Goal: Information Seeking & Learning: Learn about a topic

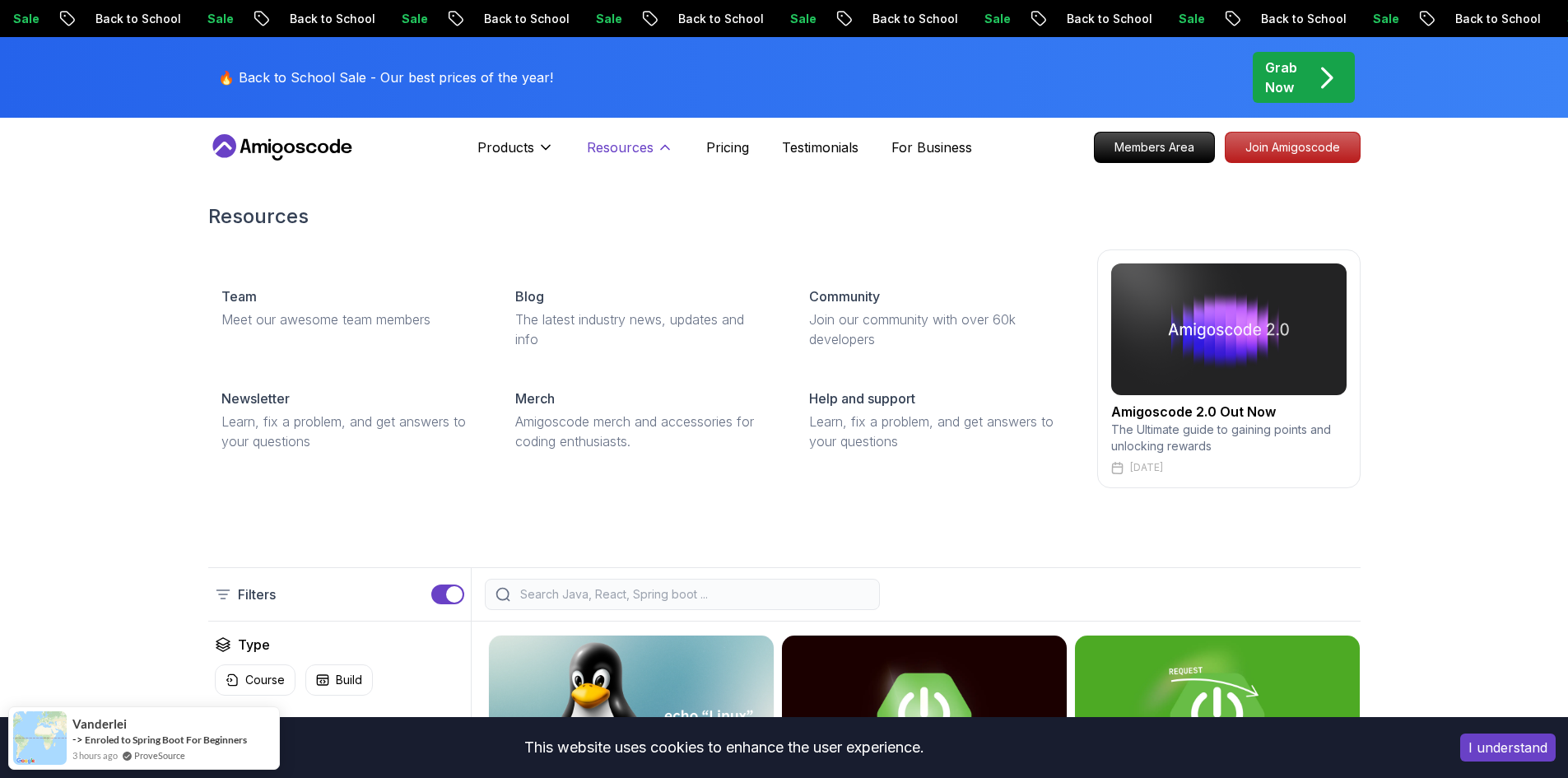
click at [670, 152] on icon at bounding box center [665, 147] width 17 height 17
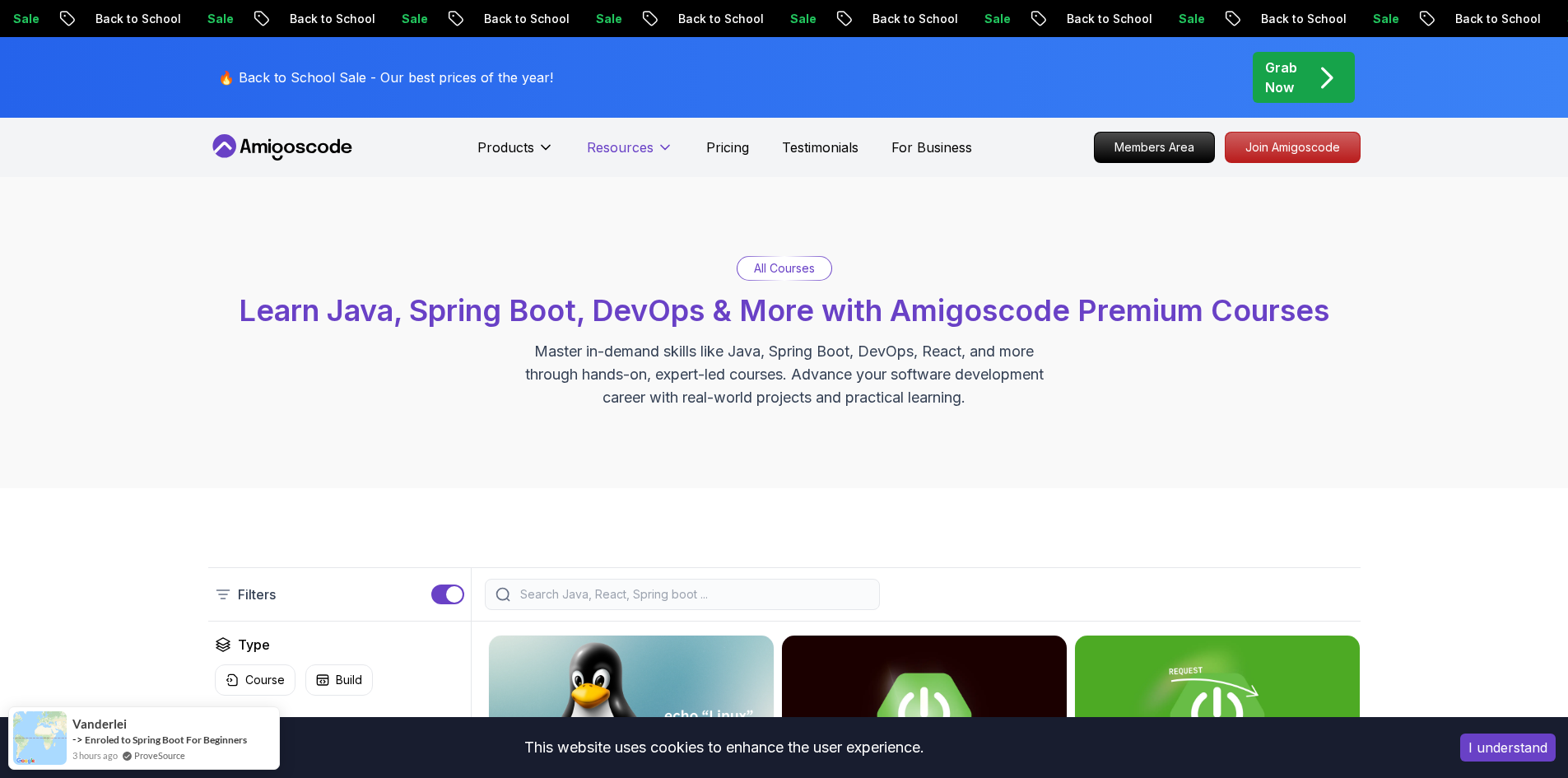
click at [670, 152] on icon at bounding box center [665, 147] width 17 height 17
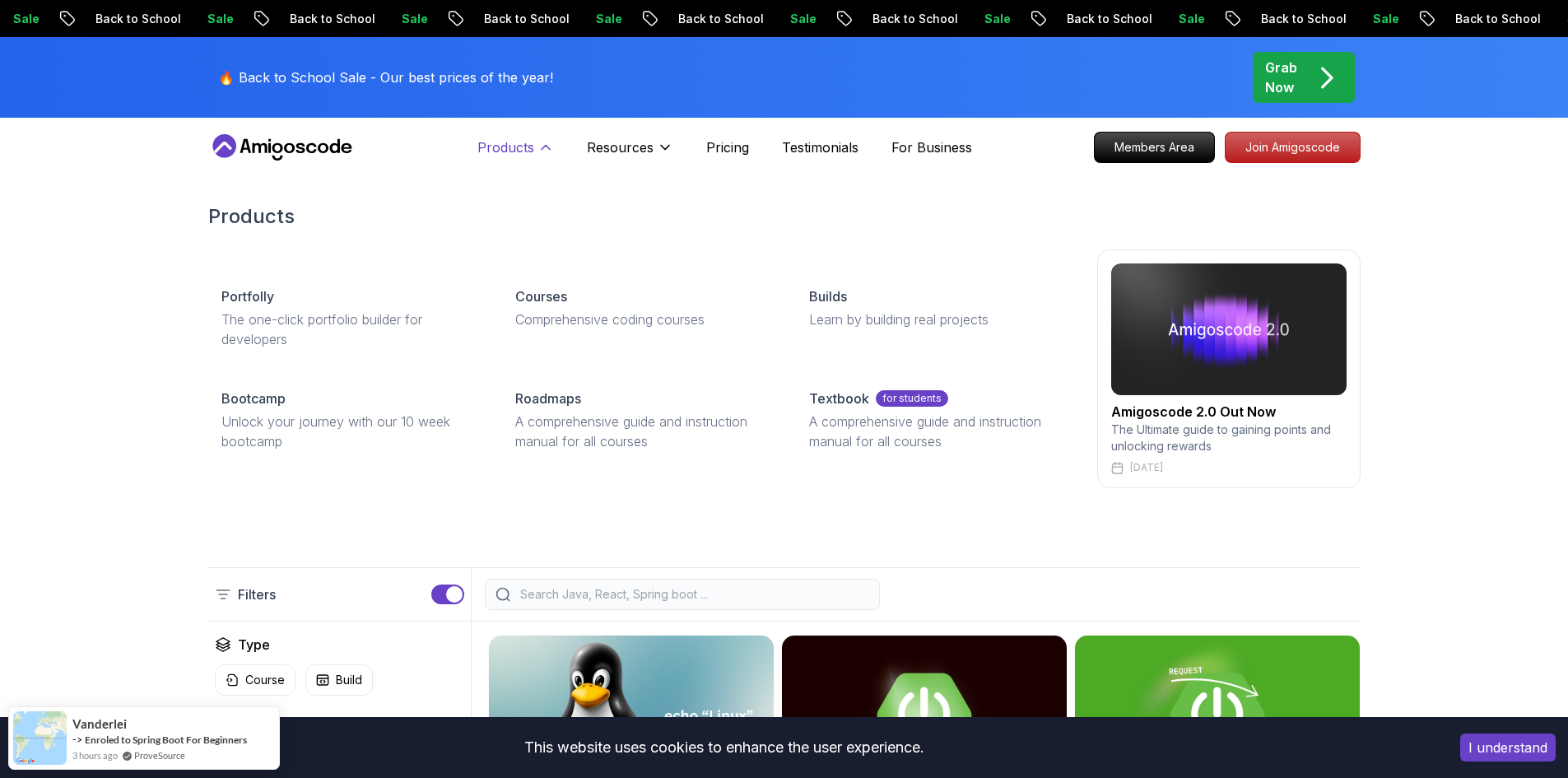
click at [535, 157] on button "Products" at bounding box center [516, 153] width 77 height 33
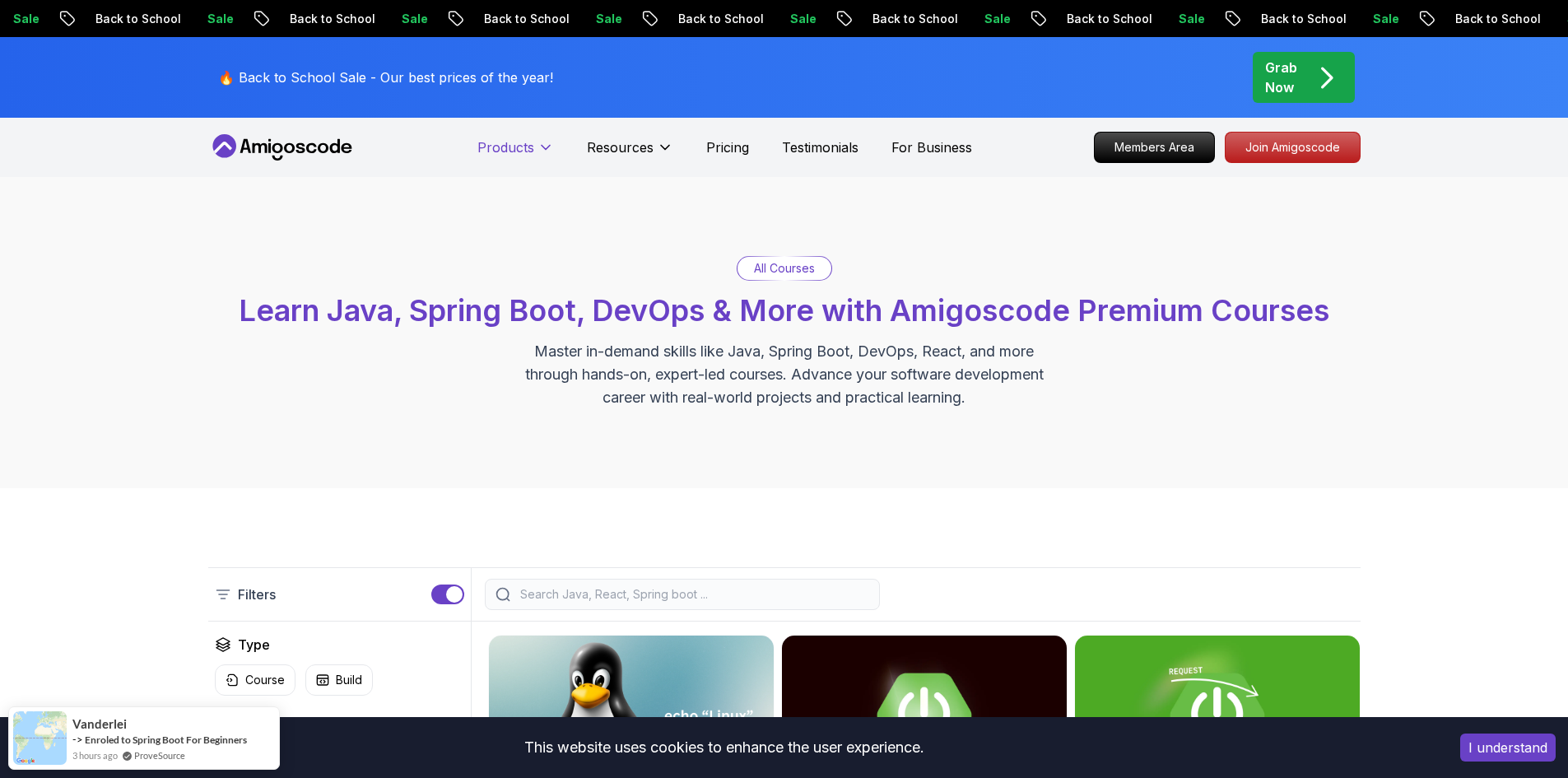
click at [536, 155] on button "Products" at bounding box center [516, 153] width 77 height 33
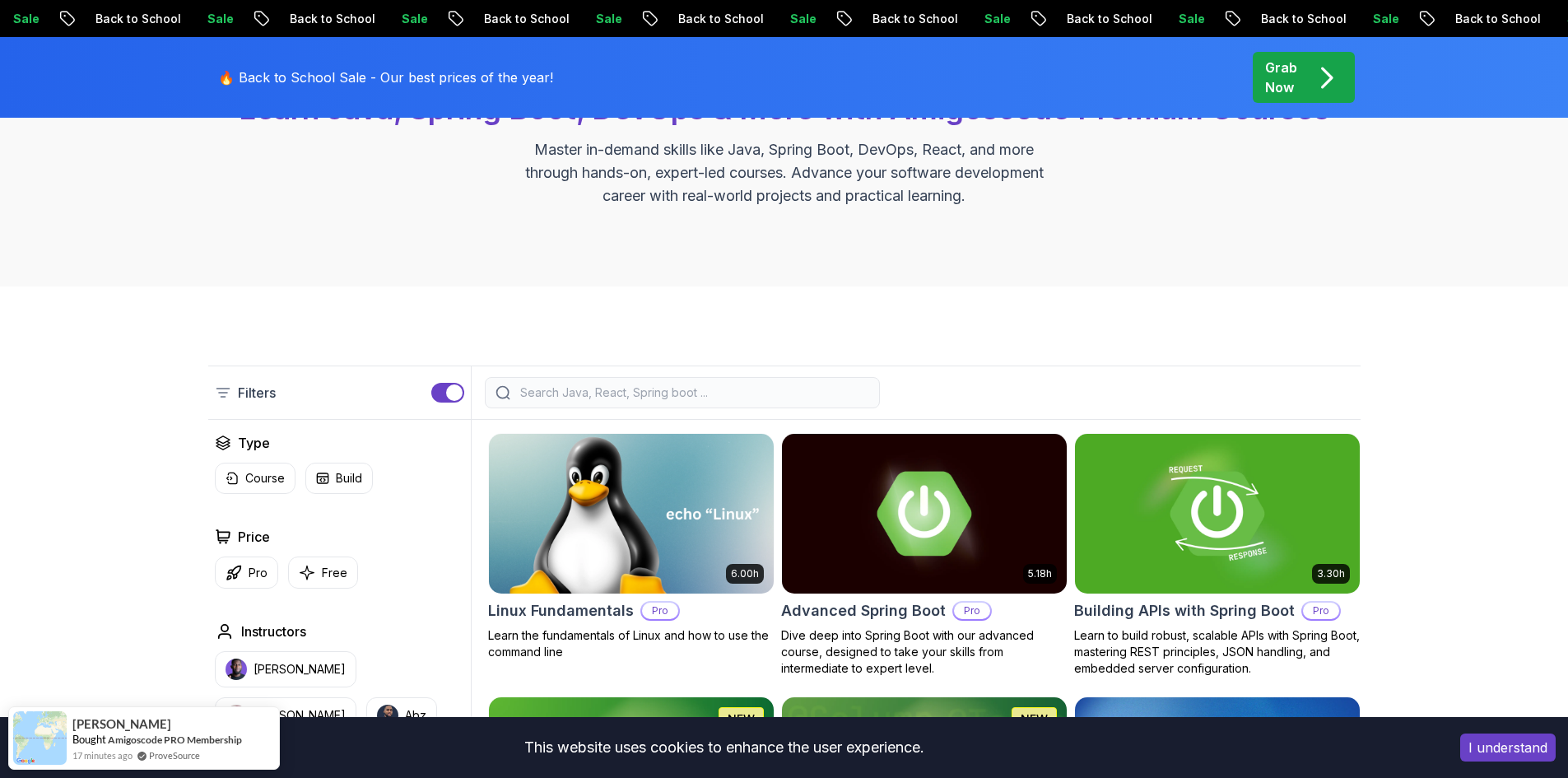
scroll to position [330, 0]
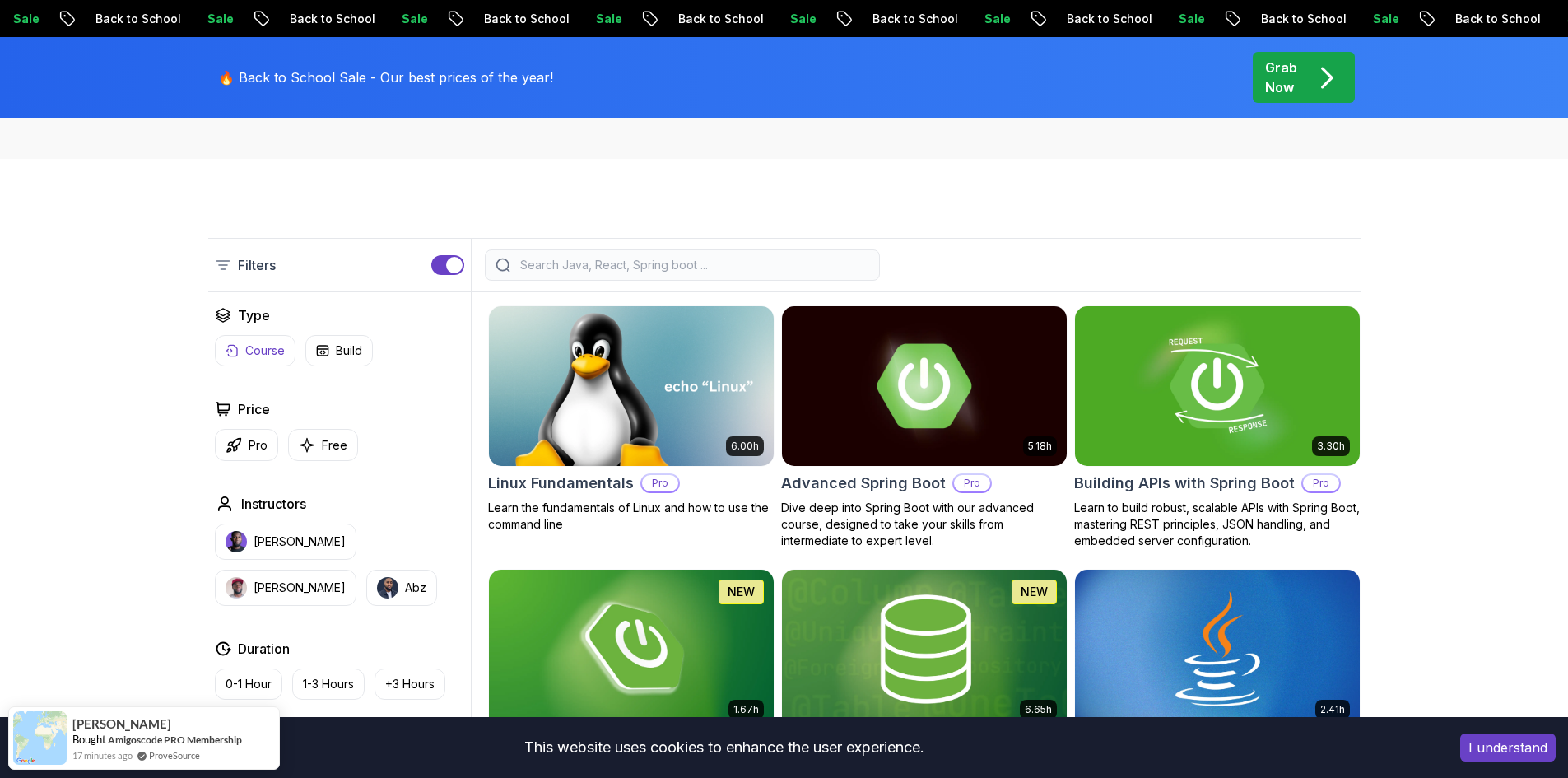
click at [273, 343] on p "Course" at bounding box center [264, 351] width 39 height 17
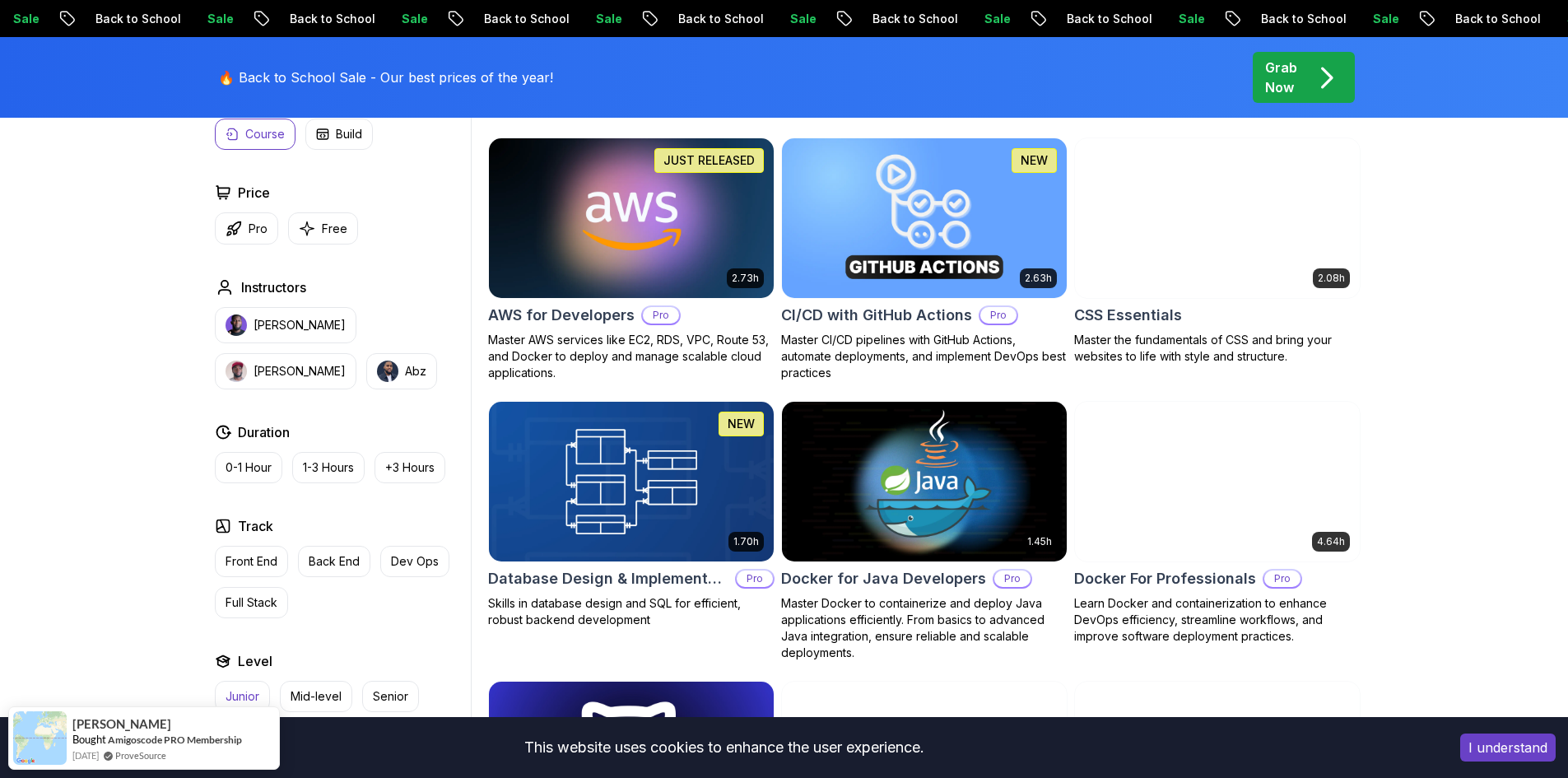
scroll to position [1153, 0]
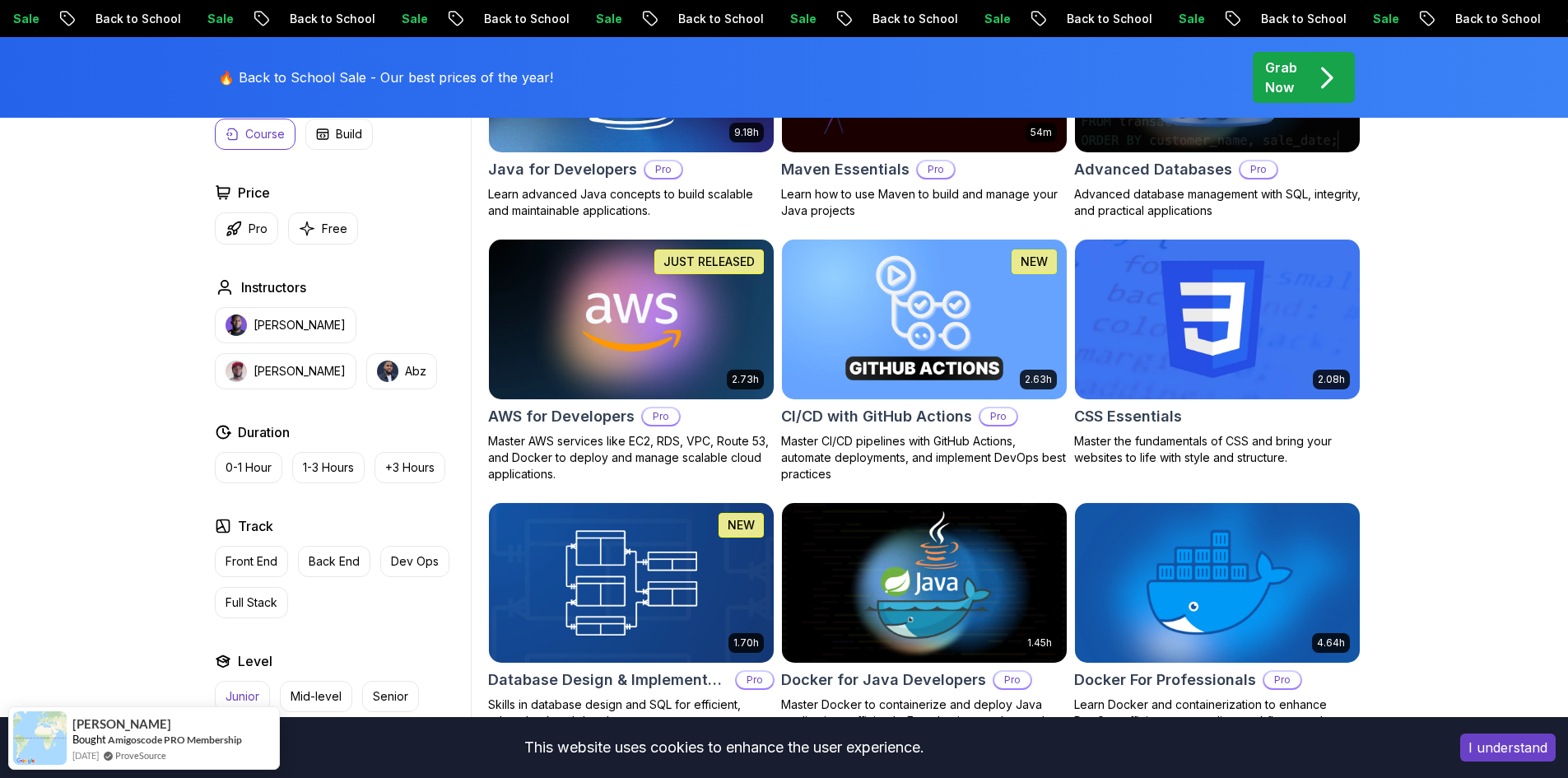
click at [260, 682] on button "Junior" at bounding box center [243, 696] width 55 height 31
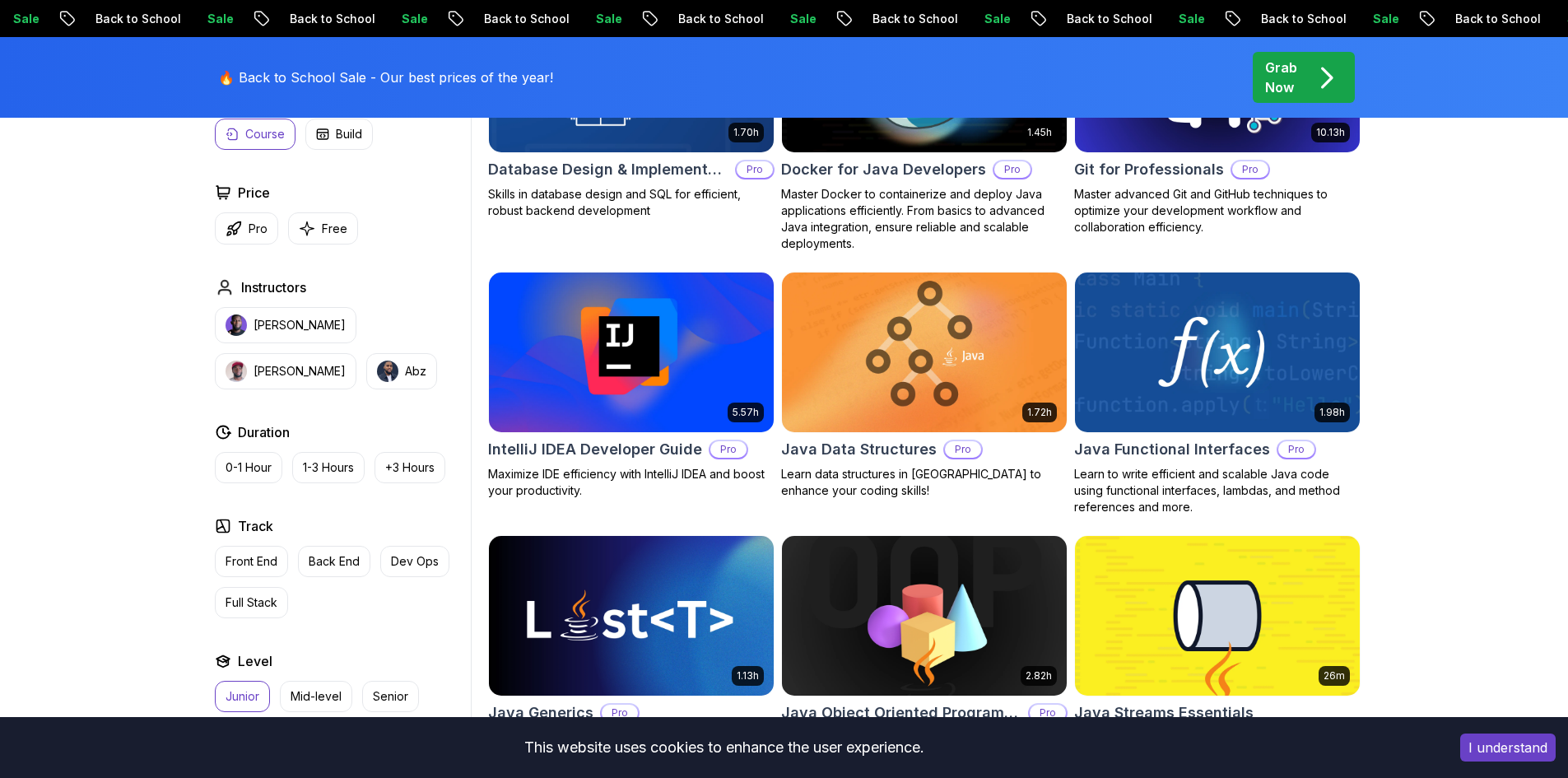
click at [248, 700] on p "Junior" at bounding box center [243, 697] width 33 height 17
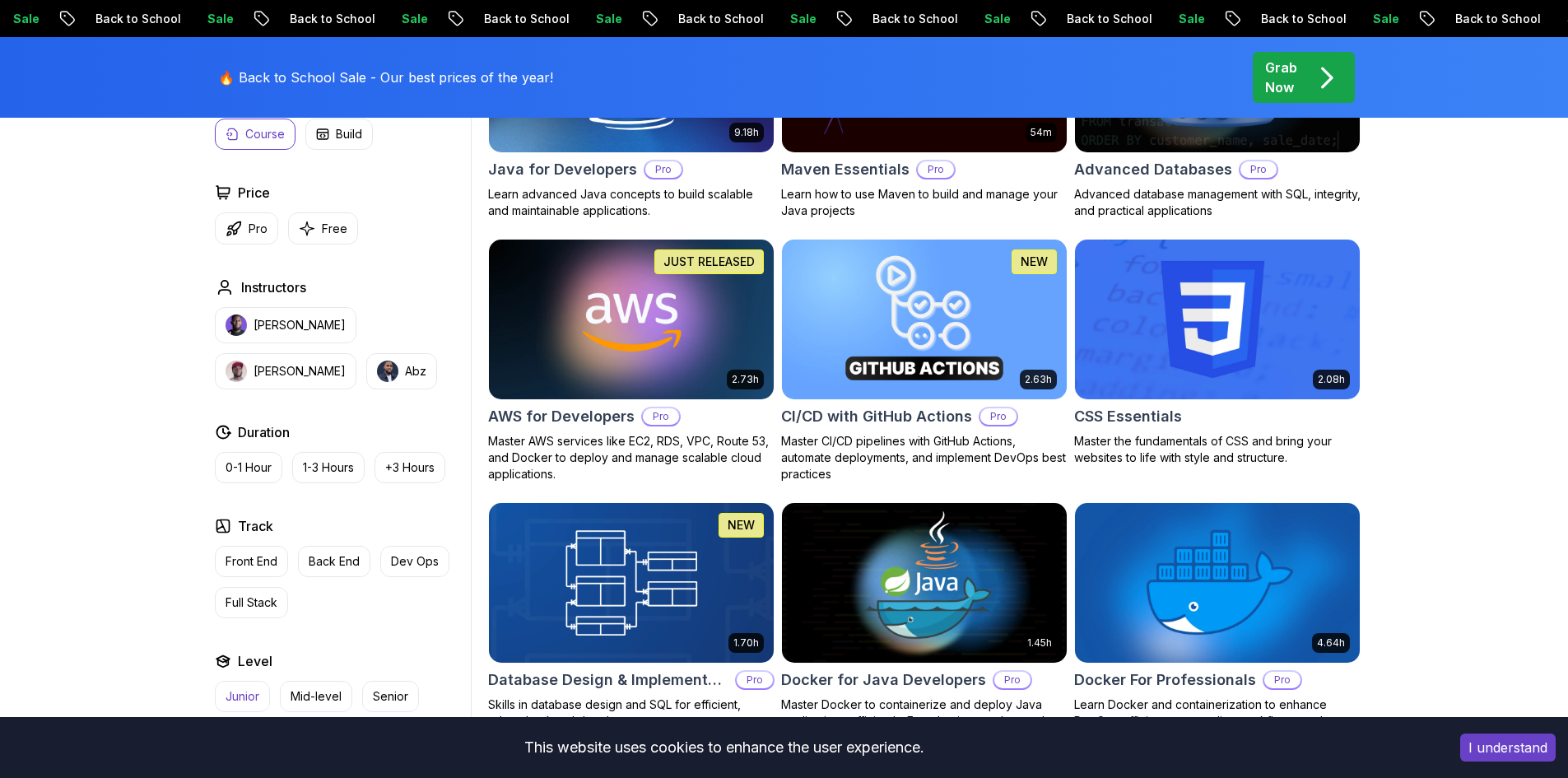
click at [248, 700] on p "Junior" at bounding box center [243, 697] width 33 height 17
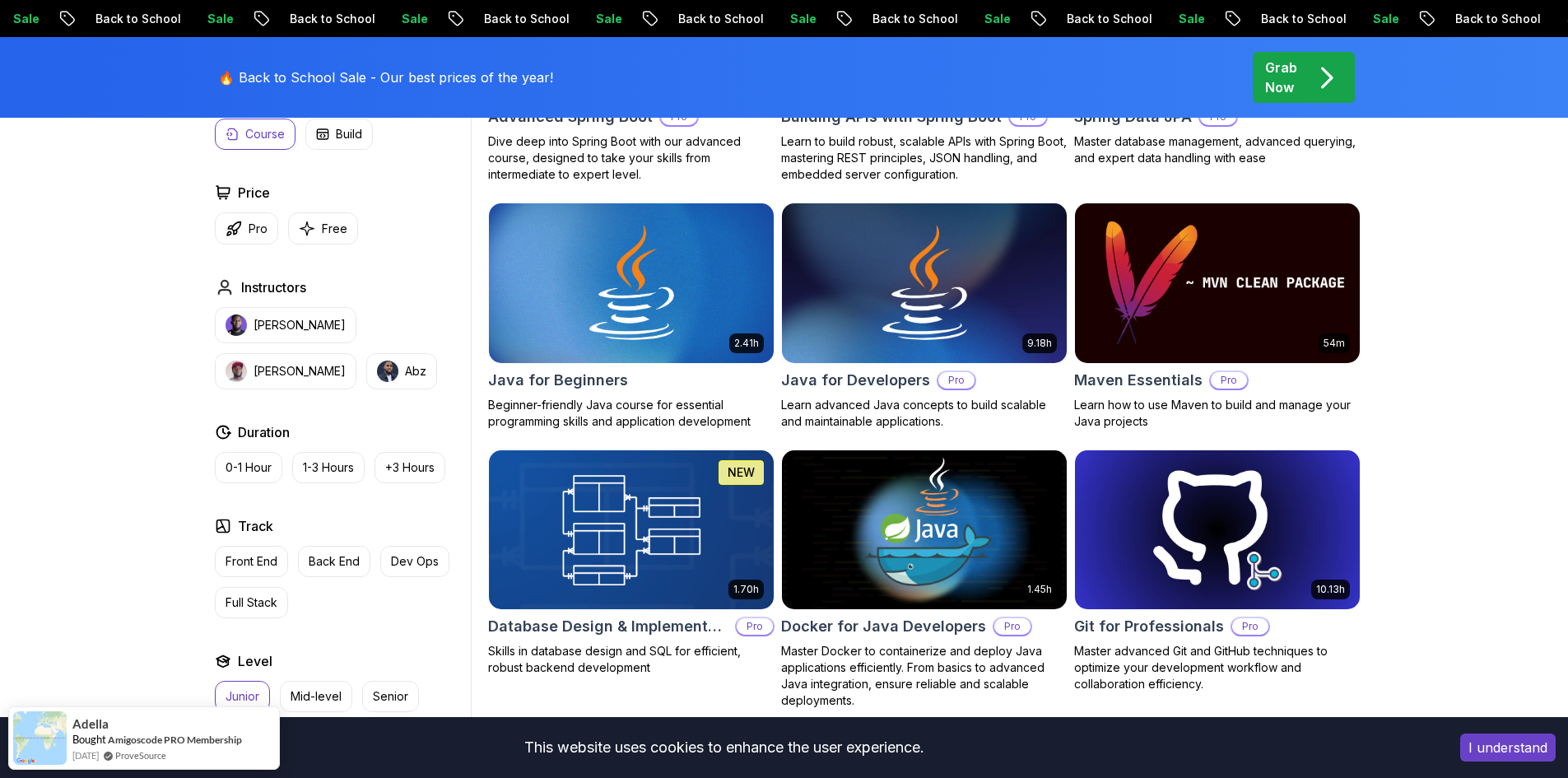
scroll to position [823, 0]
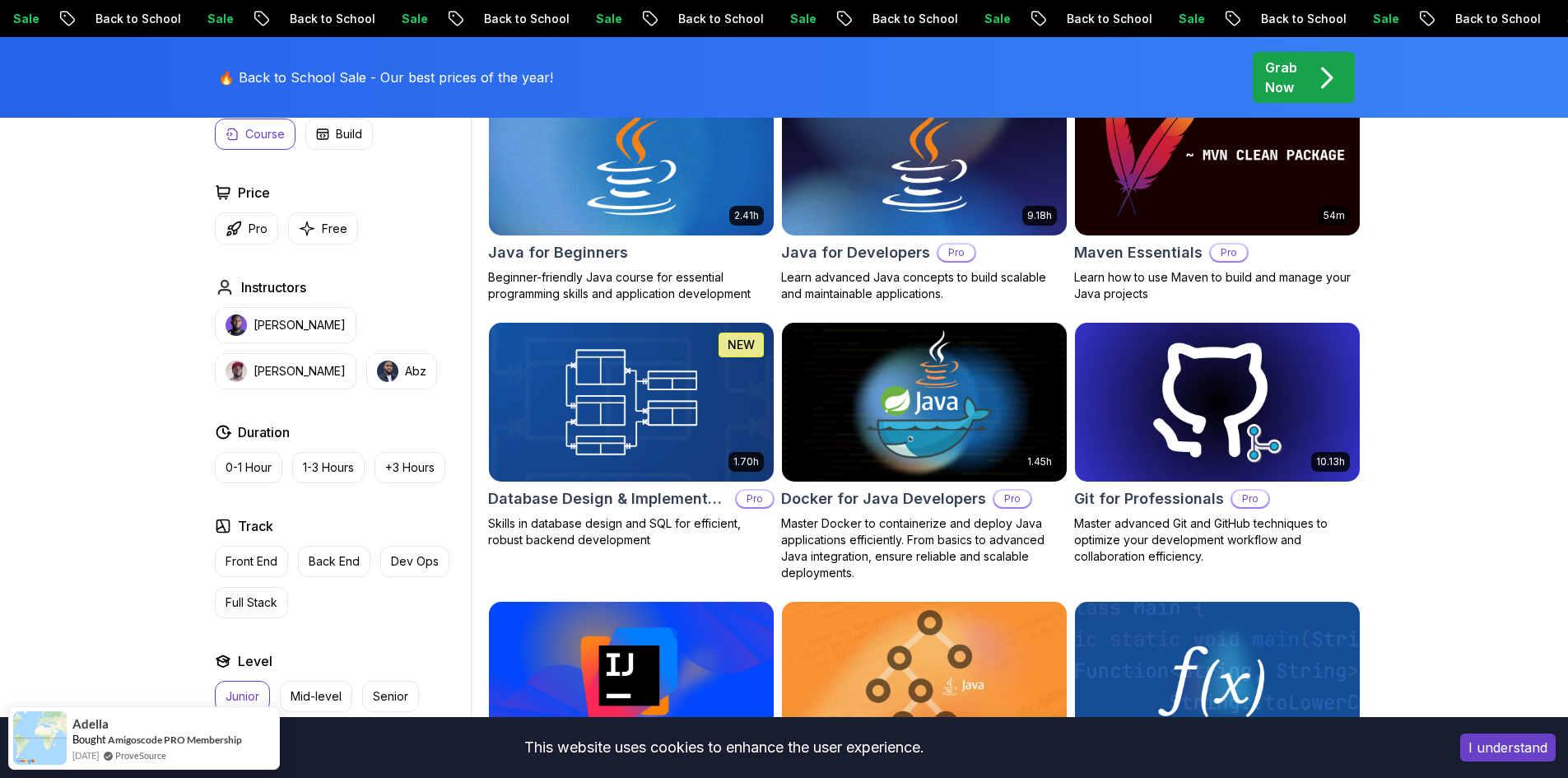
click at [691, 188] on img at bounding box center [631, 156] width 299 height 167
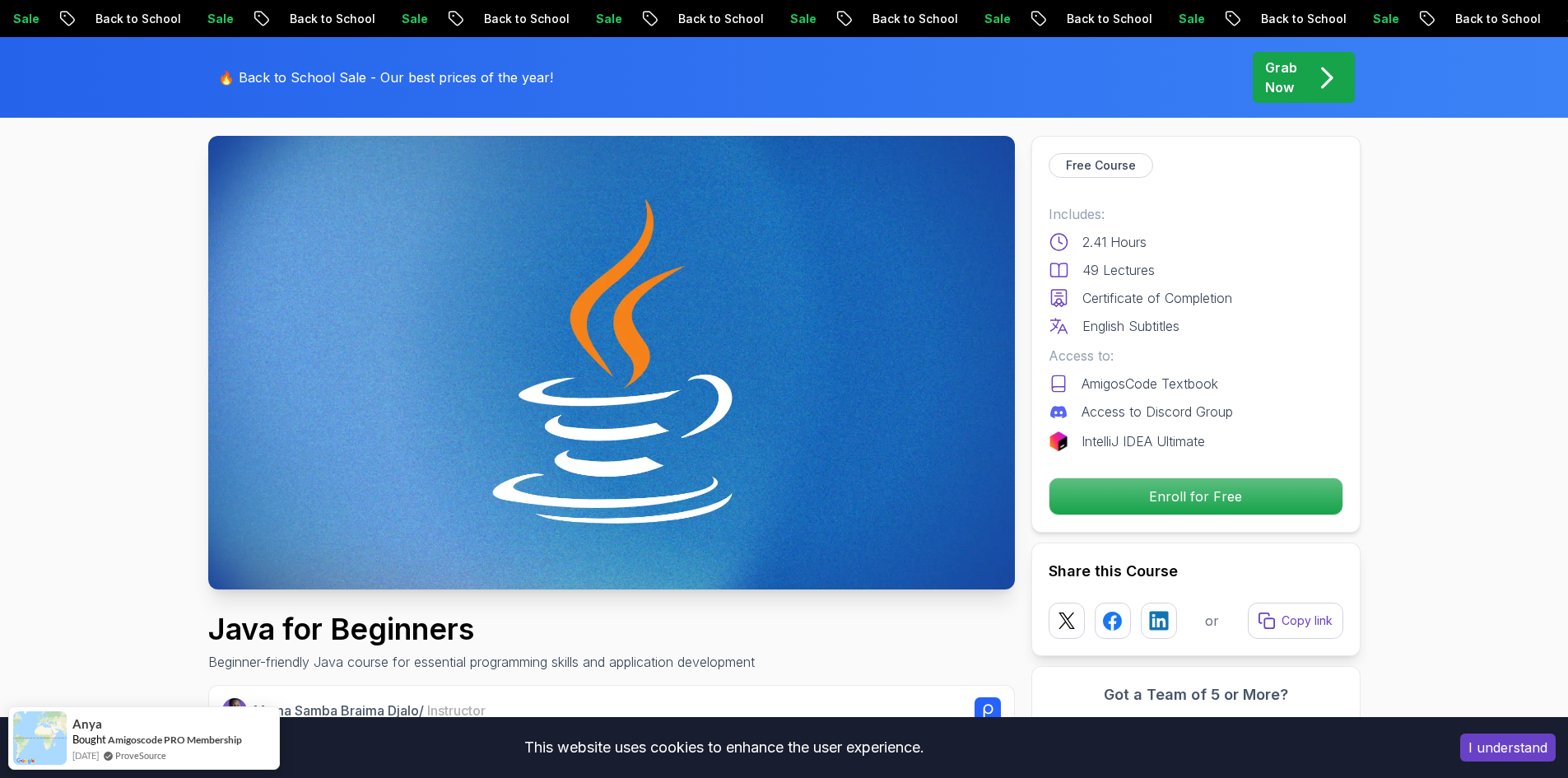
scroll to position [165, 0]
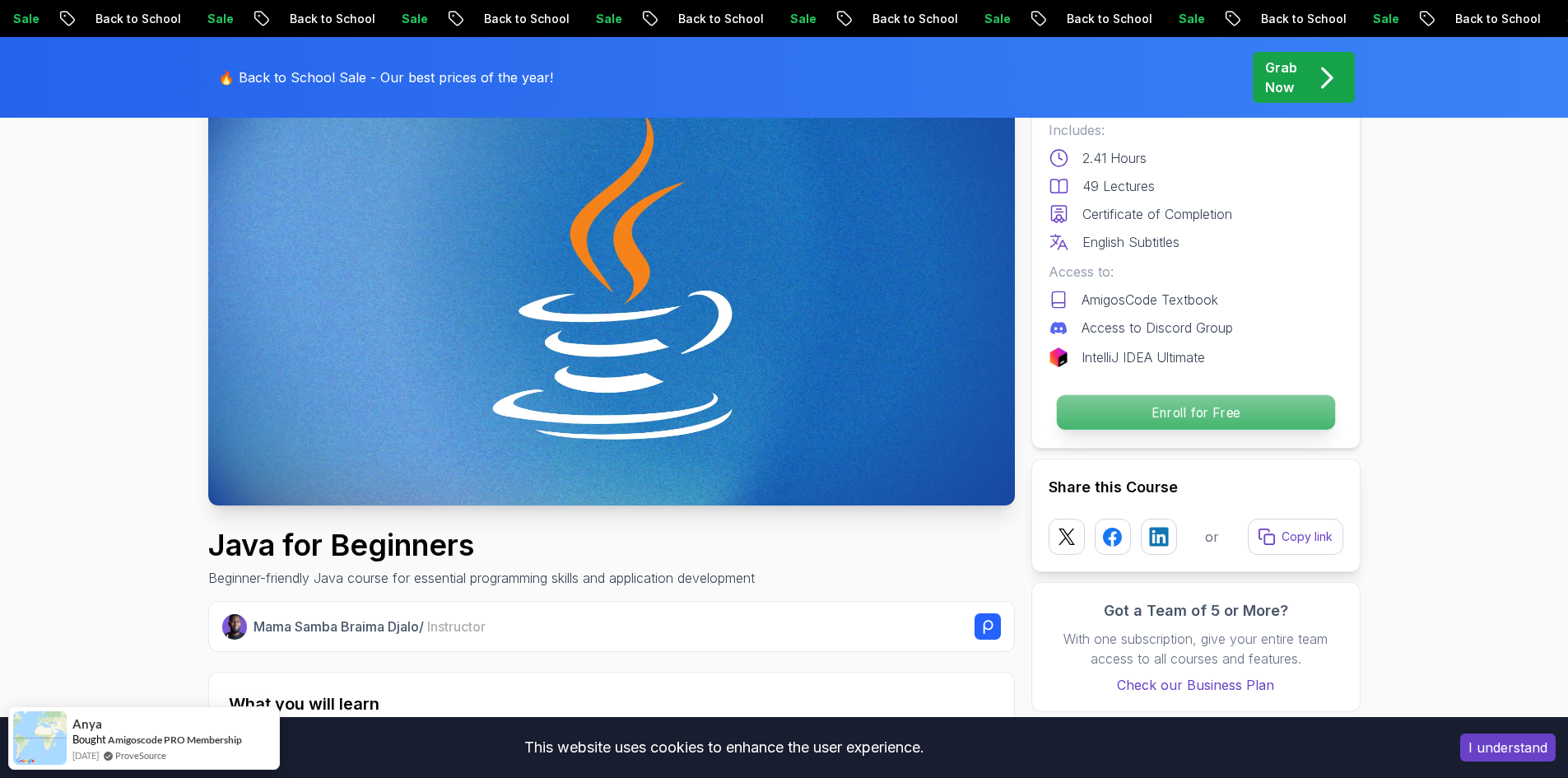
click at [1119, 410] on p "Enroll for Free" at bounding box center [1195, 412] width 278 height 34
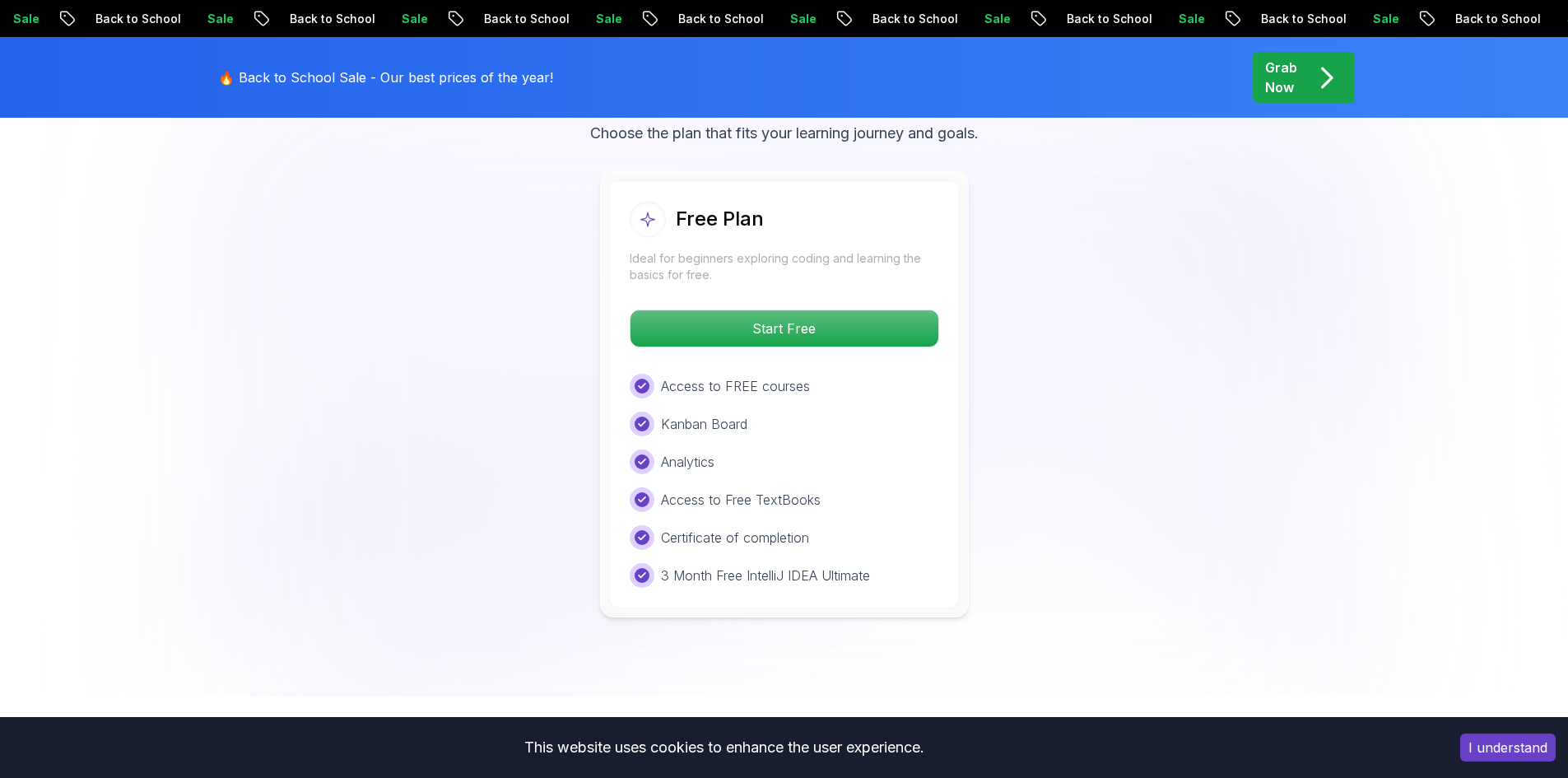
scroll to position [3366, 0]
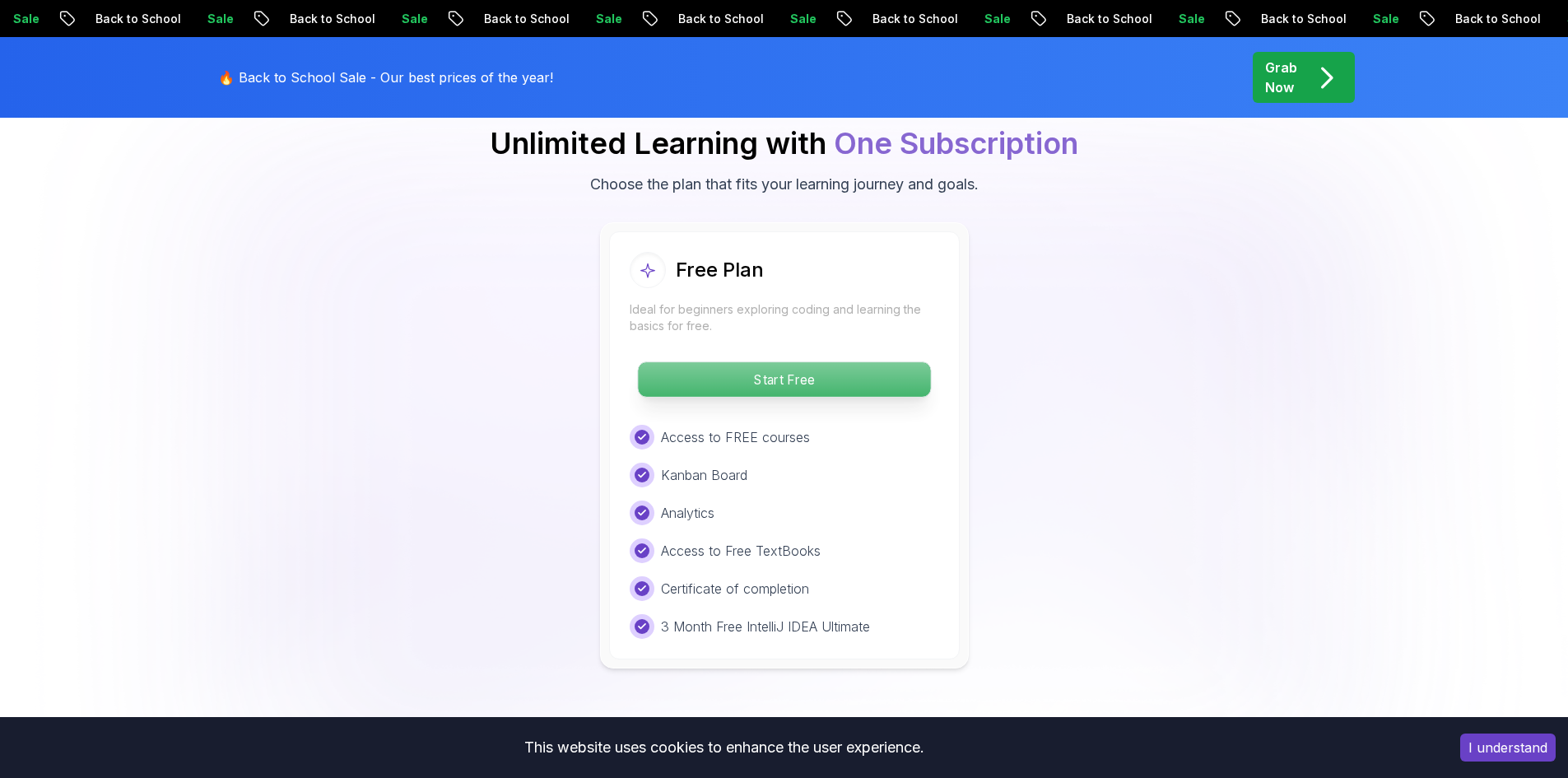
click at [866, 362] on p "Start Free" at bounding box center [784, 379] width 292 height 34
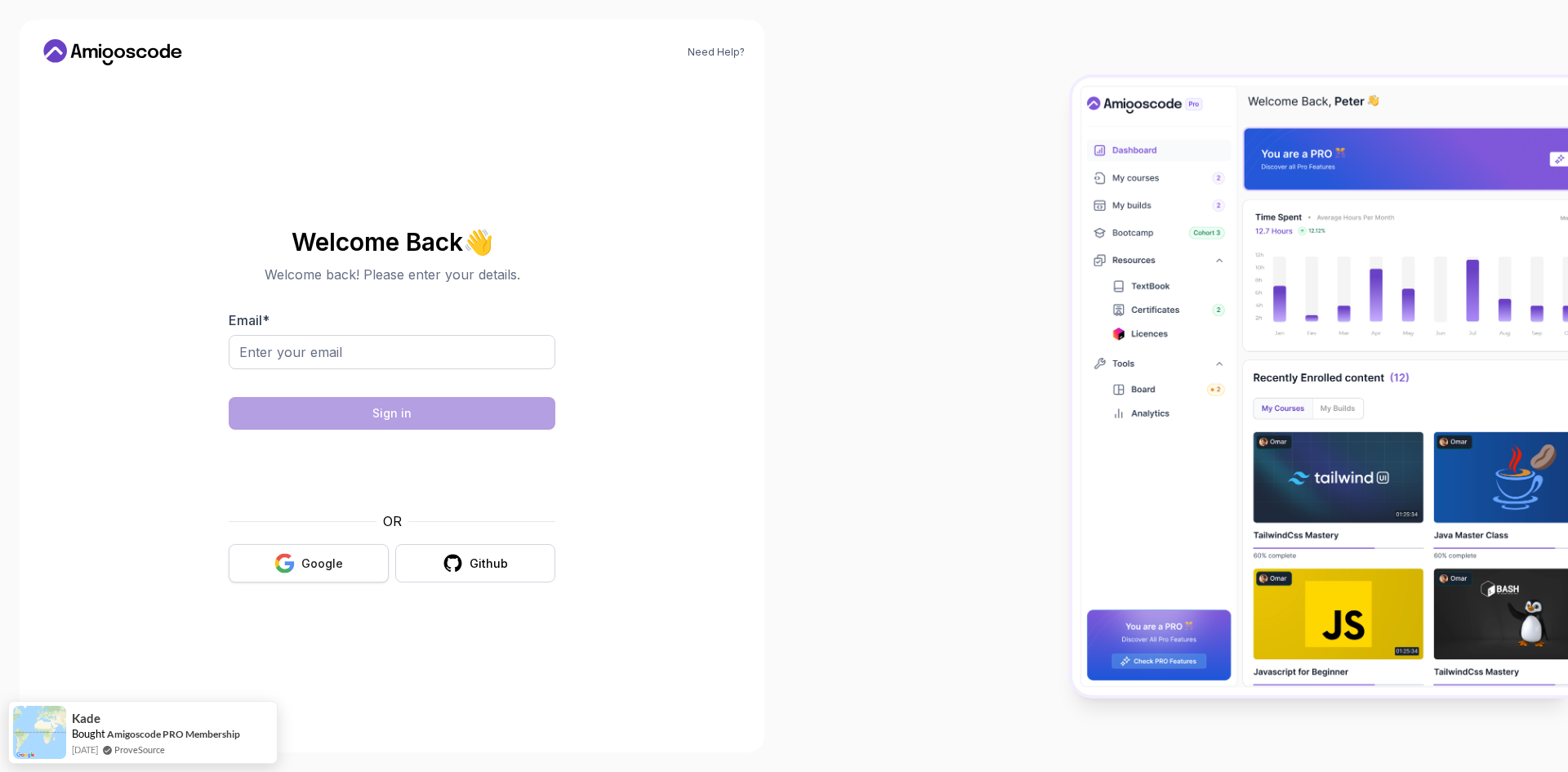
click at [304, 561] on div "Google" at bounding box center [322, 564] width 41 height 17
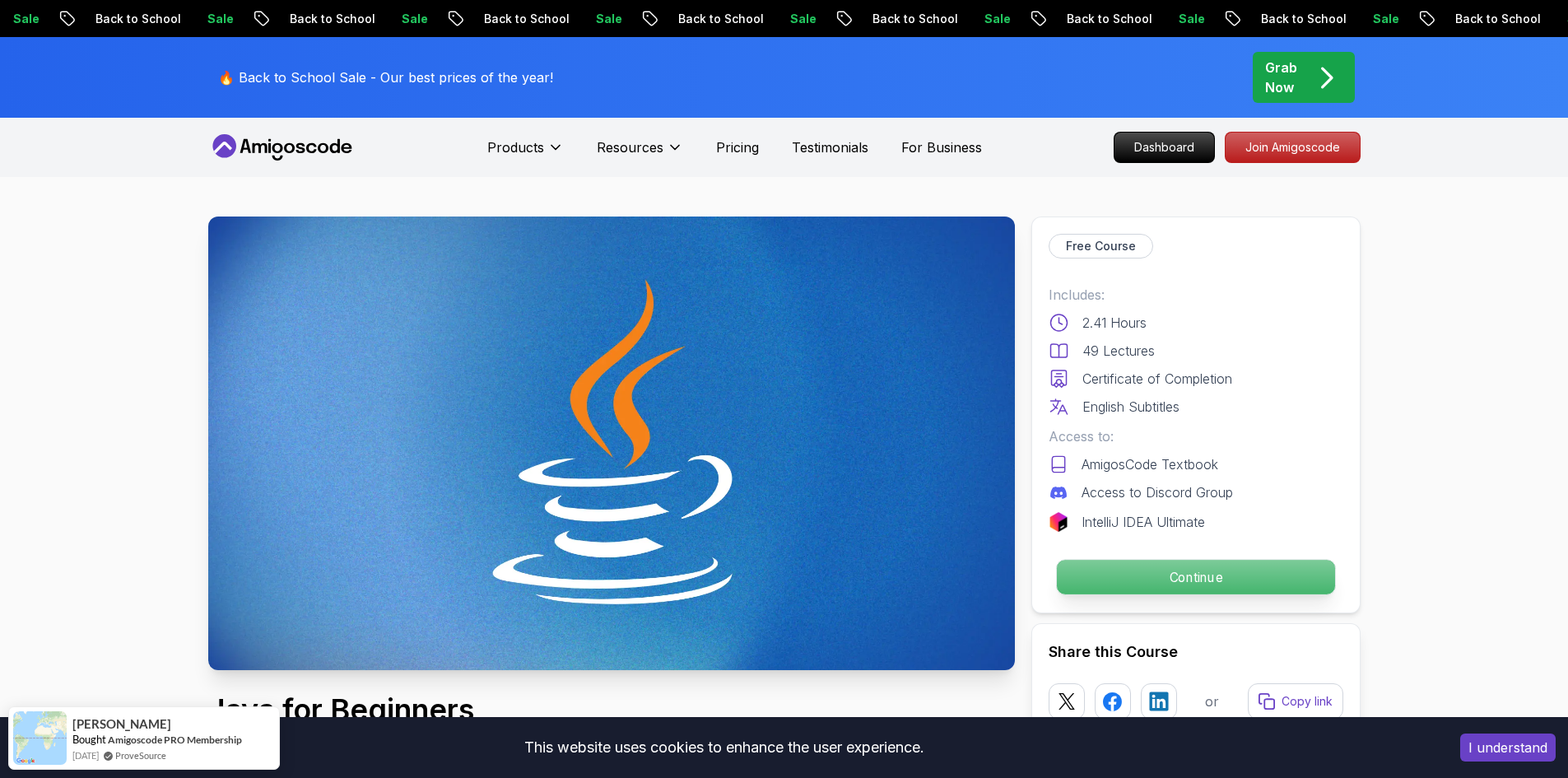
click at [1124, 575] on p "Continue" at bounding box center [1195, 576] width 278 height 34
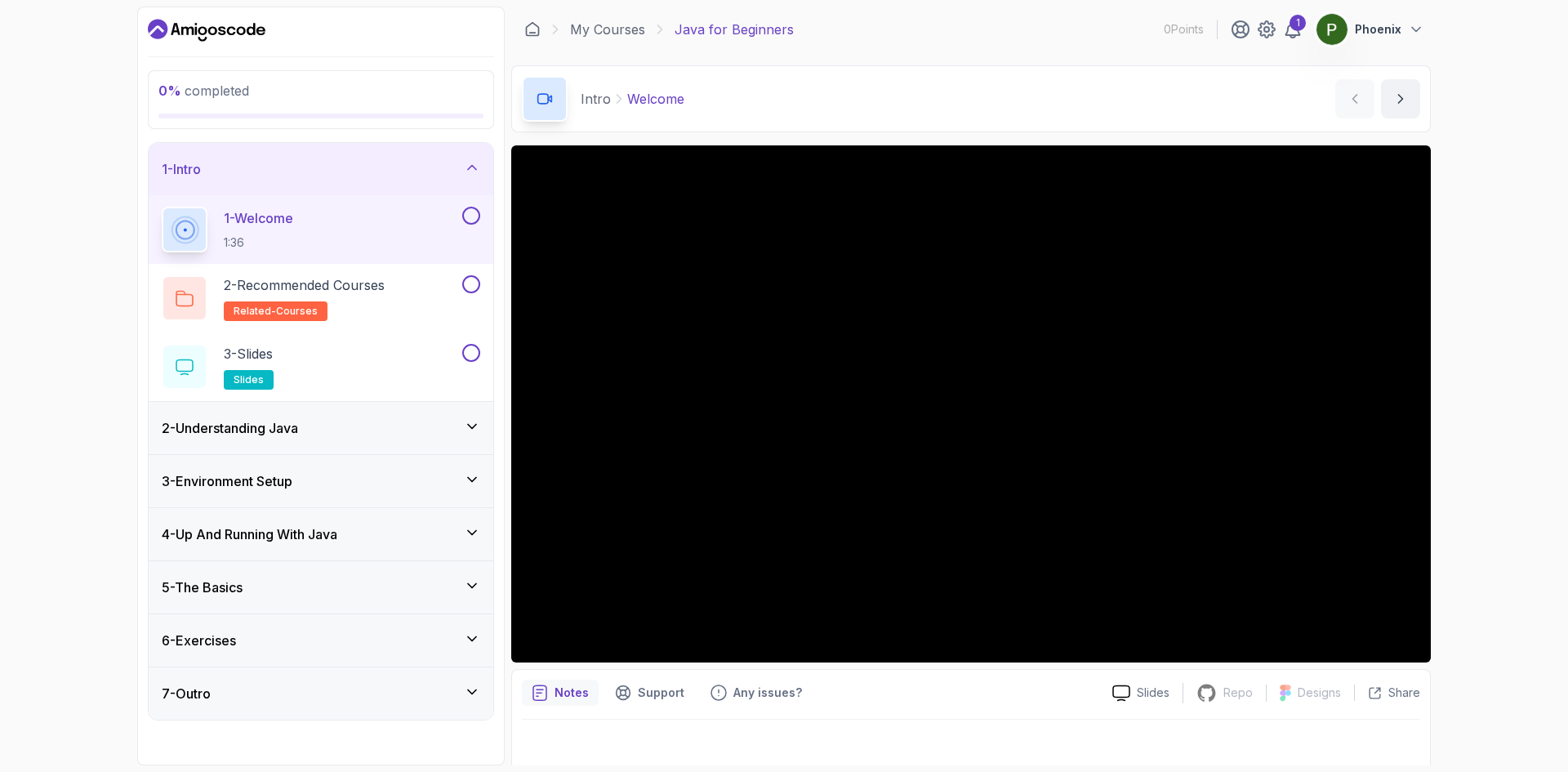
click at [374, 435] on div "2 - Understanding Java" at bounding box center [321, 428] width 319 height 20
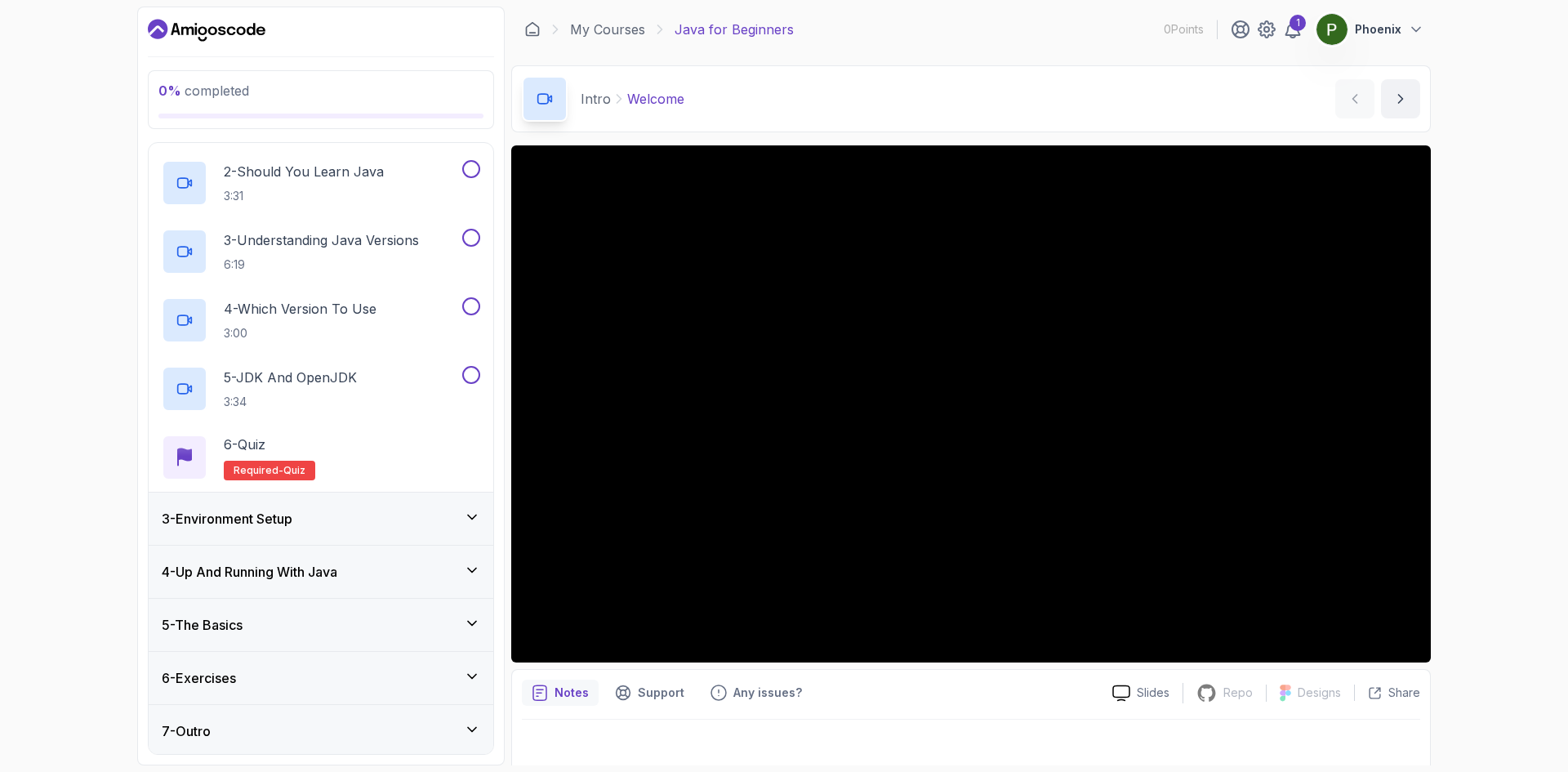
scroll to position [172, 0]
click at [470, 517] on icon at bounding box center [472, 514] width 17 height 17
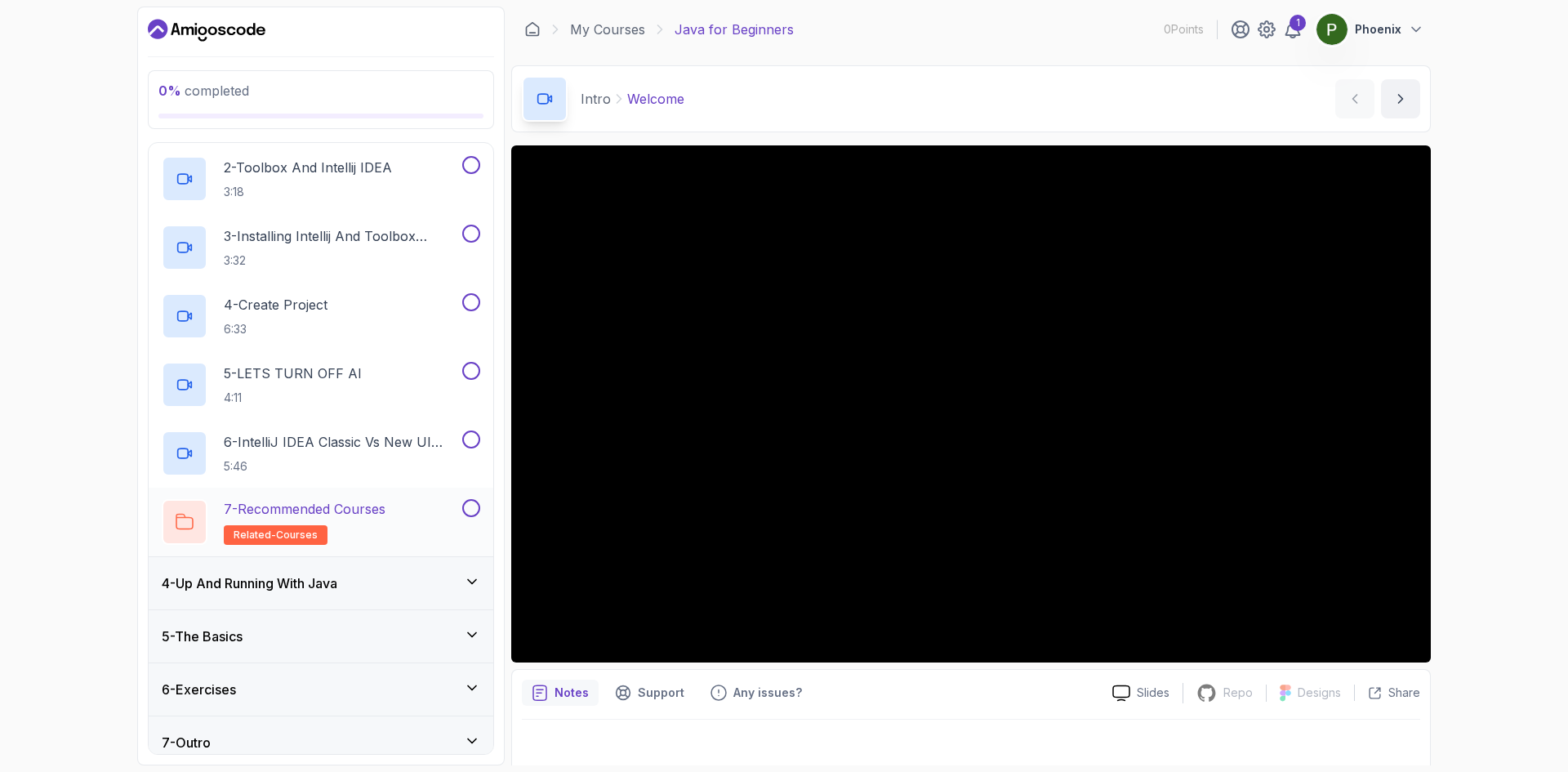
scroll to position [240, 0]
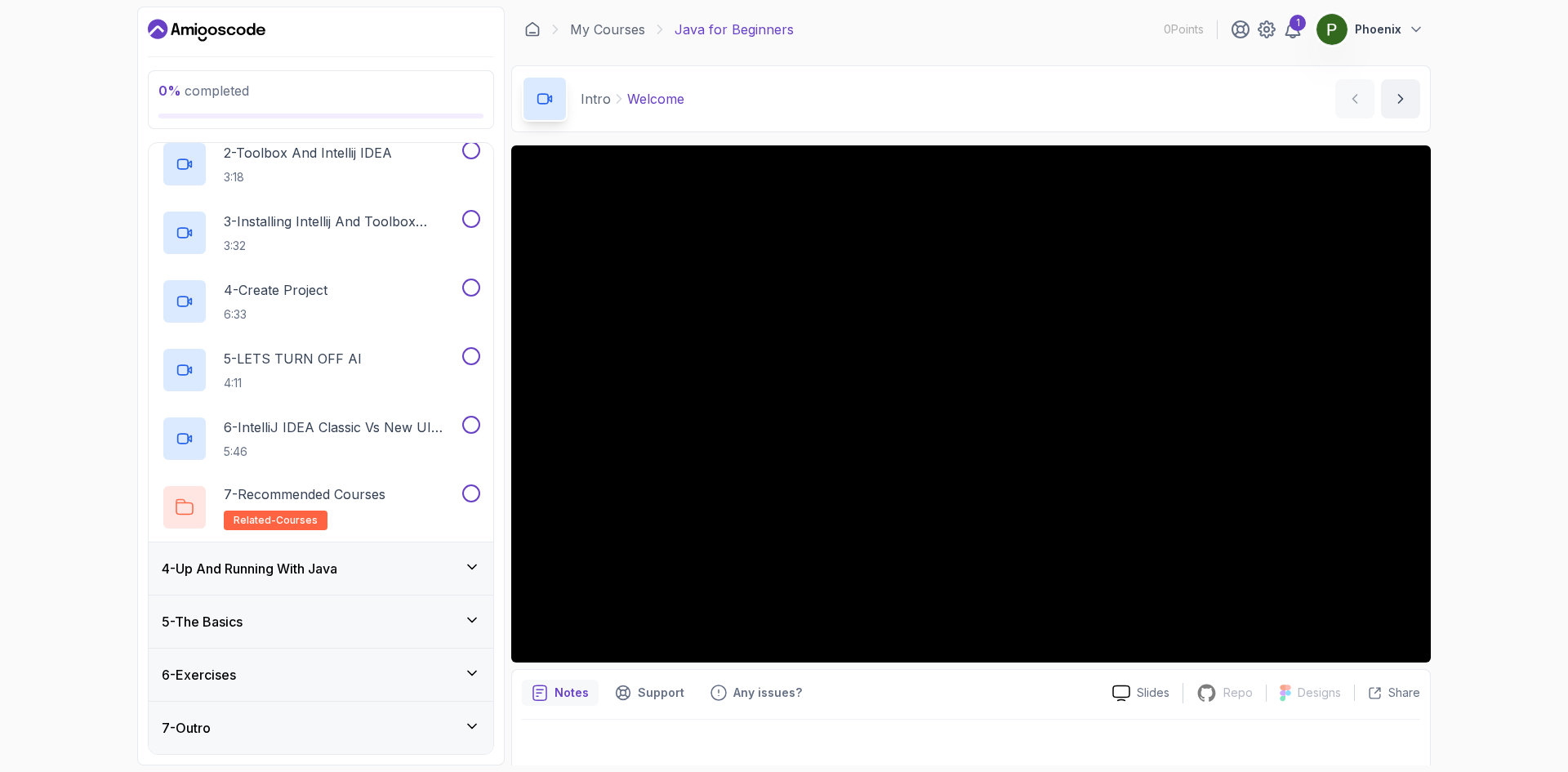
click at [480, 561] on icon at bounding box center [472, 567] width 17 height 17
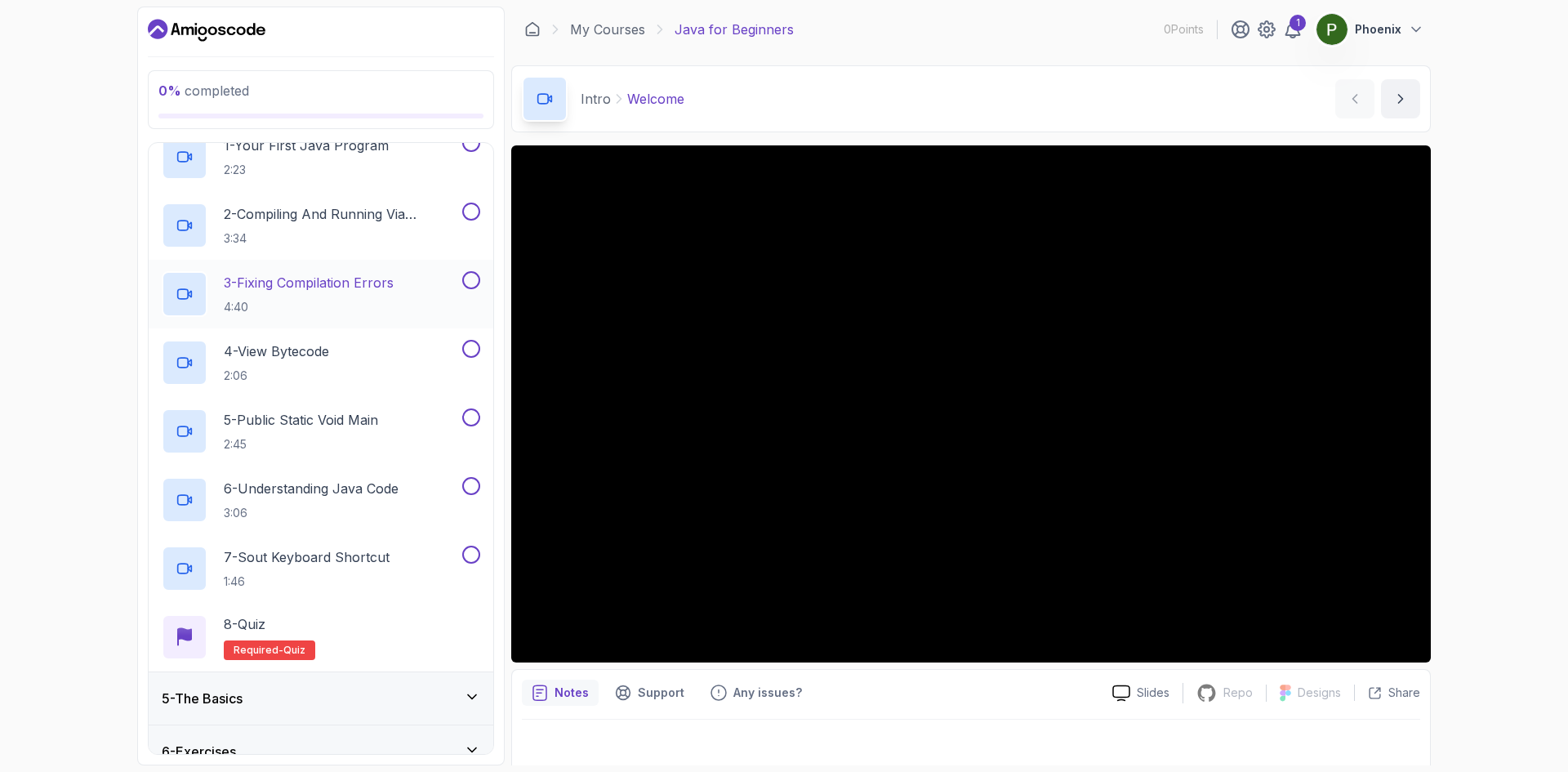
scroll to position [64, 0]
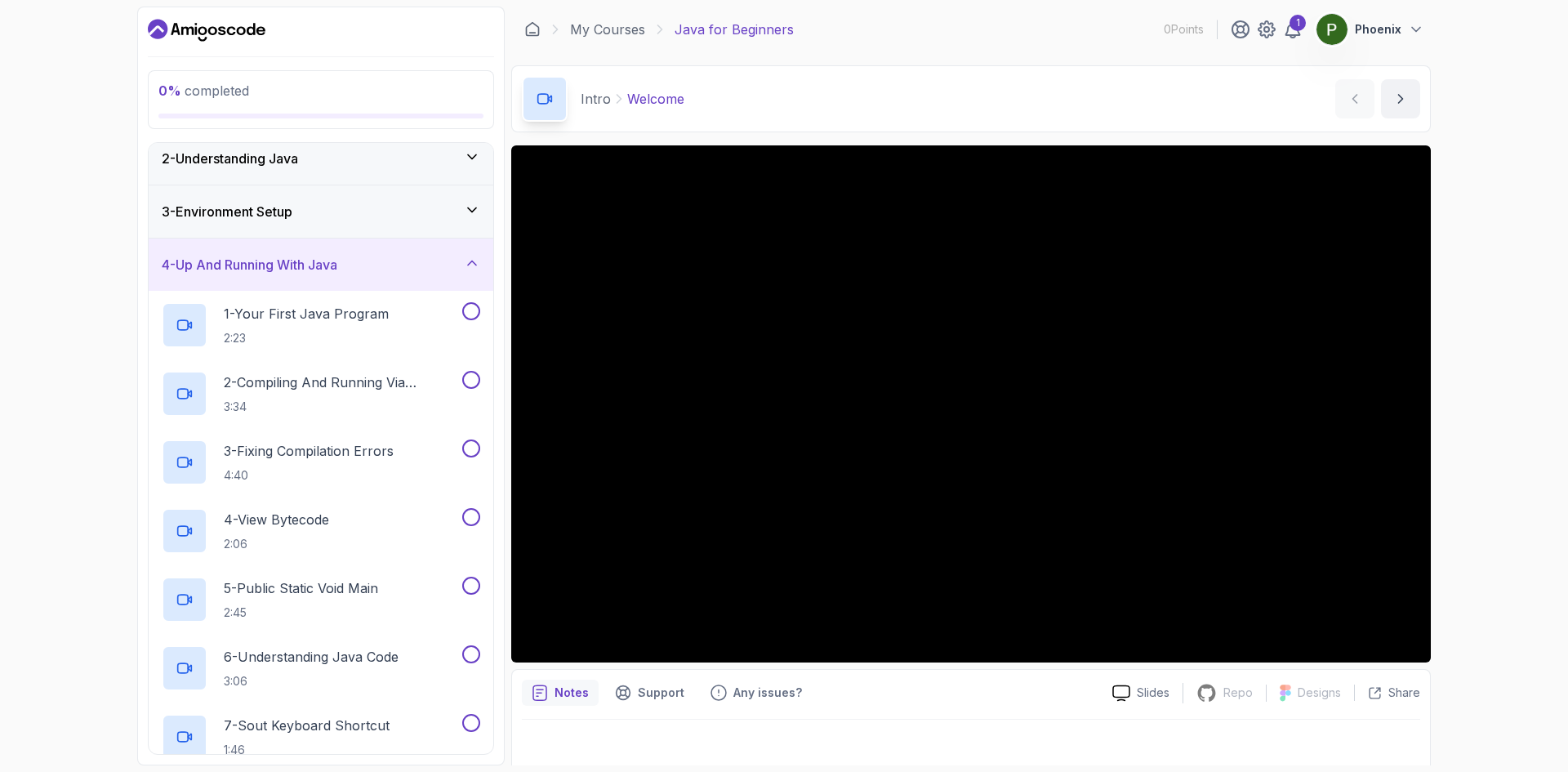
click at [458, 223] on div "3 - Environment Setup" at bounding box center [320, 211] width 344 height 52
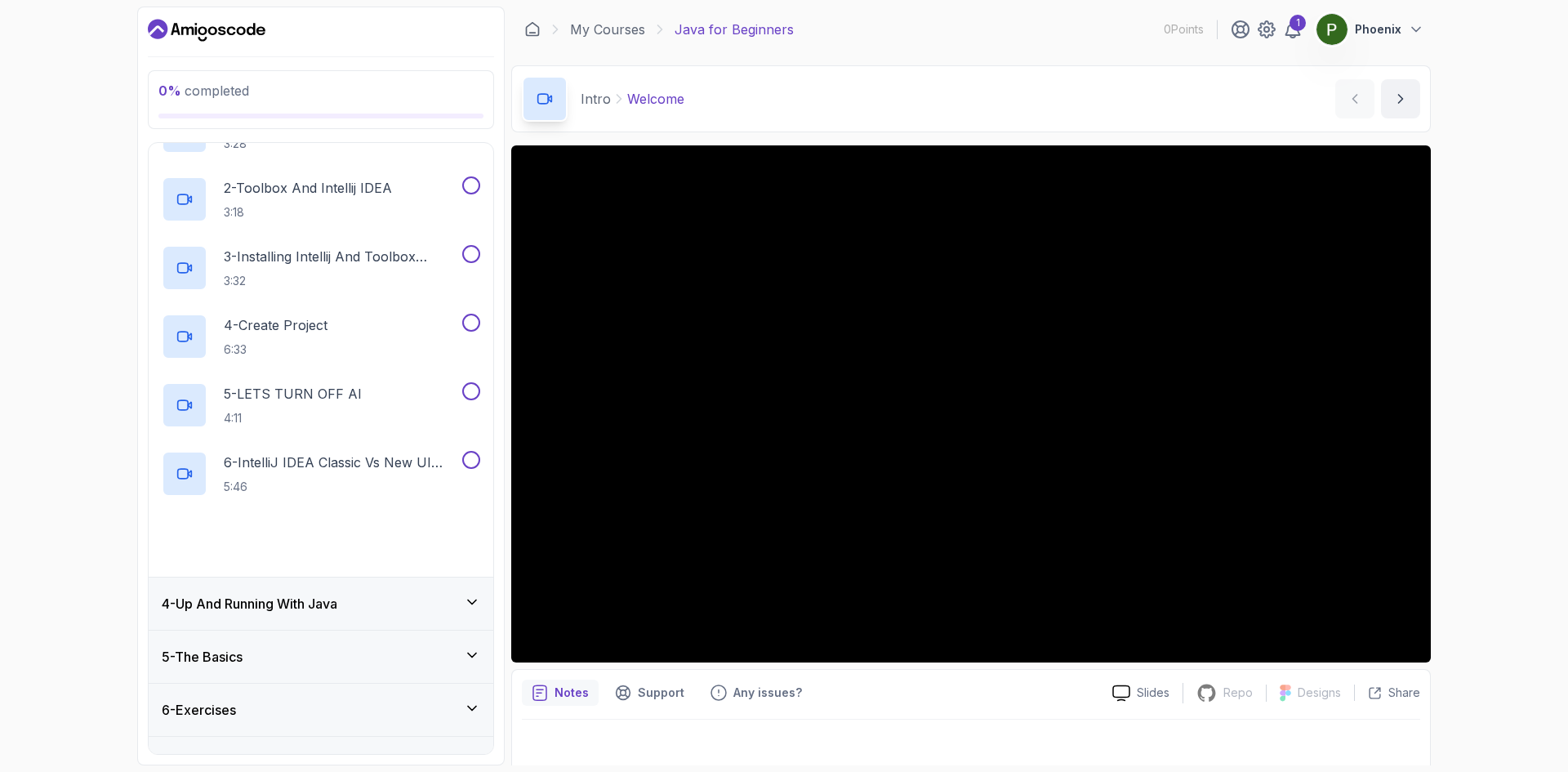
scroll to position [240, 0]
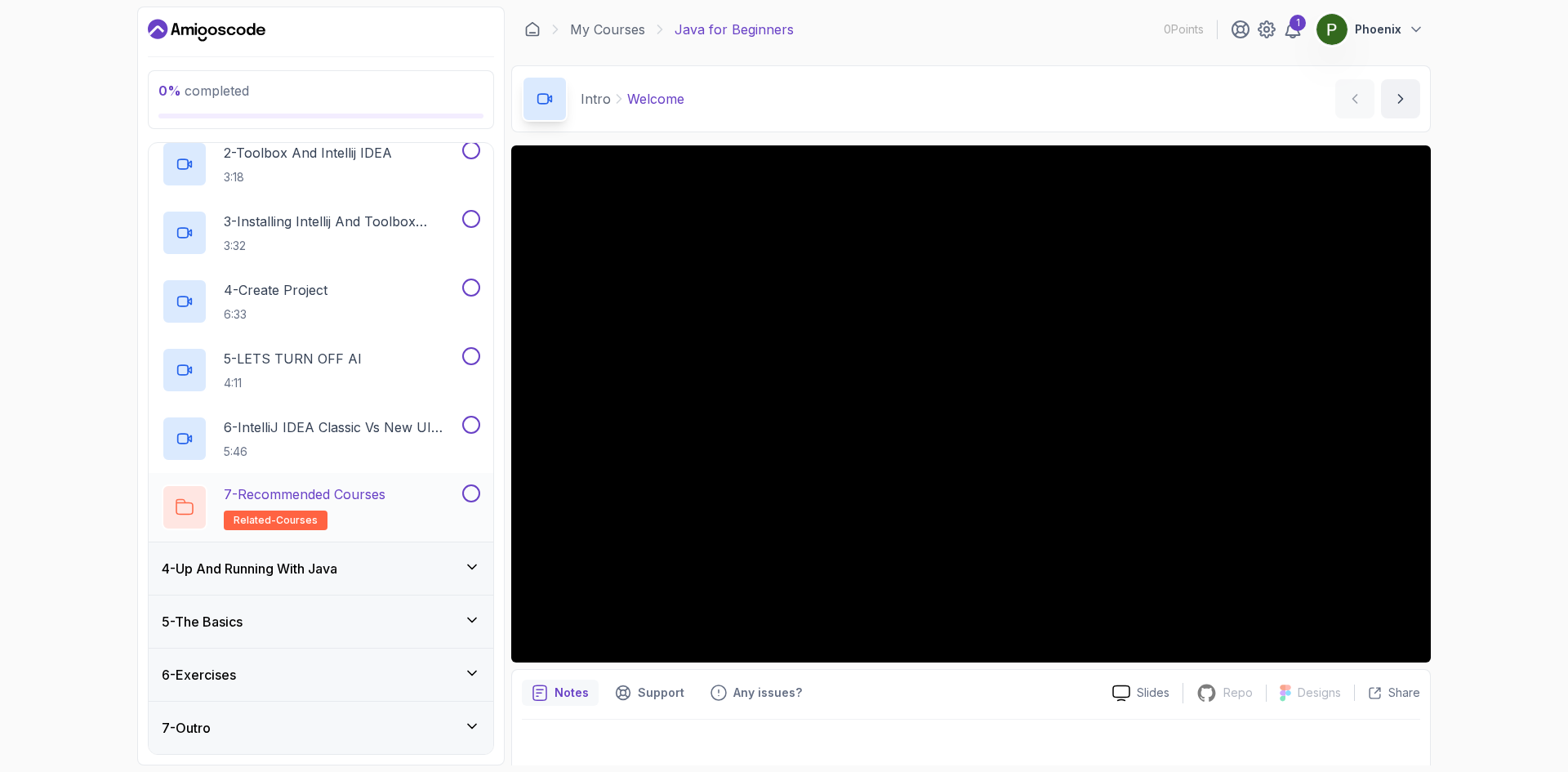
click at [234, 524] on span "related-courses" at bounding box center [275, 520] width 84 height 13
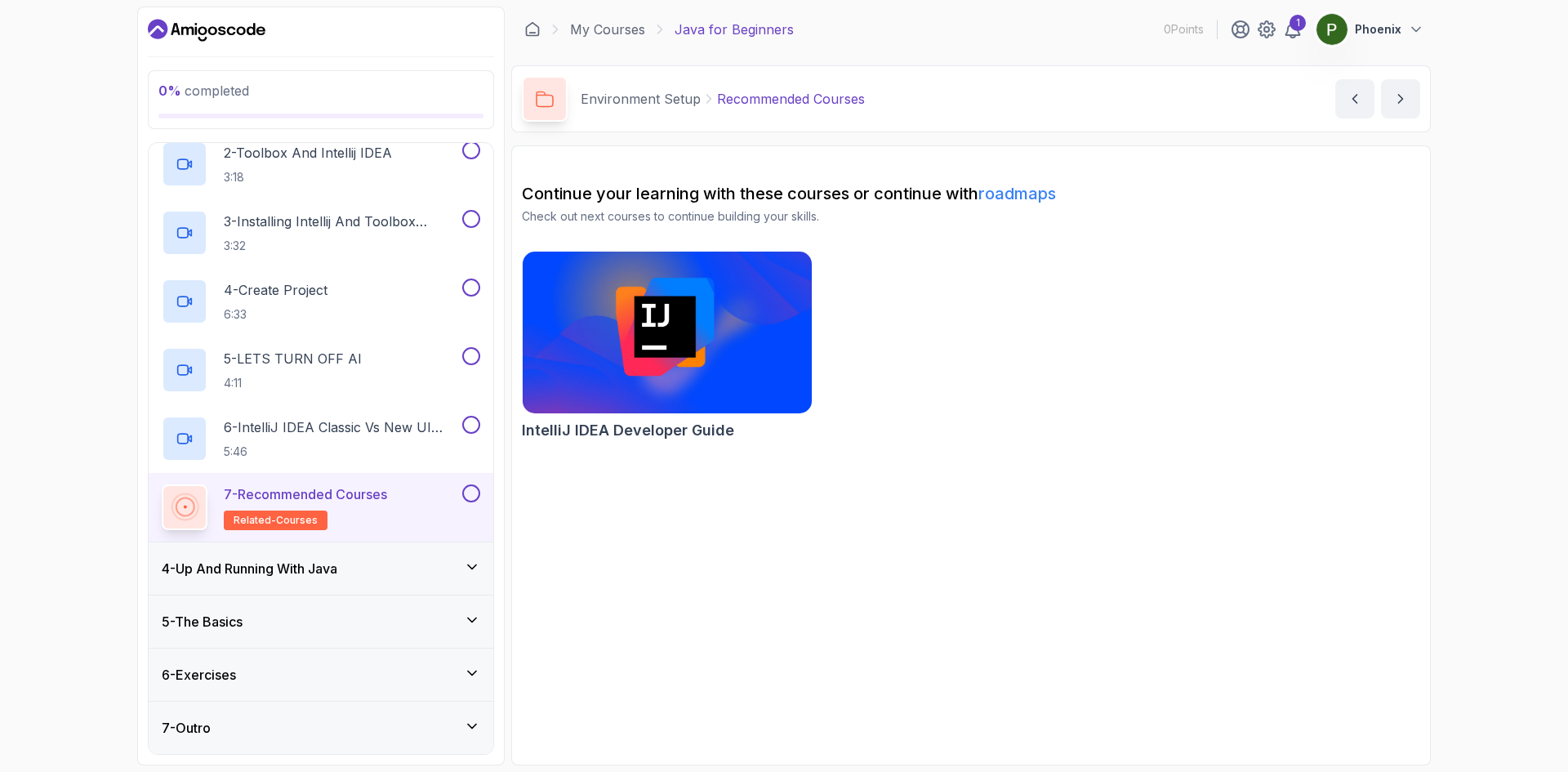
click at [490, 625] on div "5 - The Basics" at bounding box center [320, 622] width 344 height 52
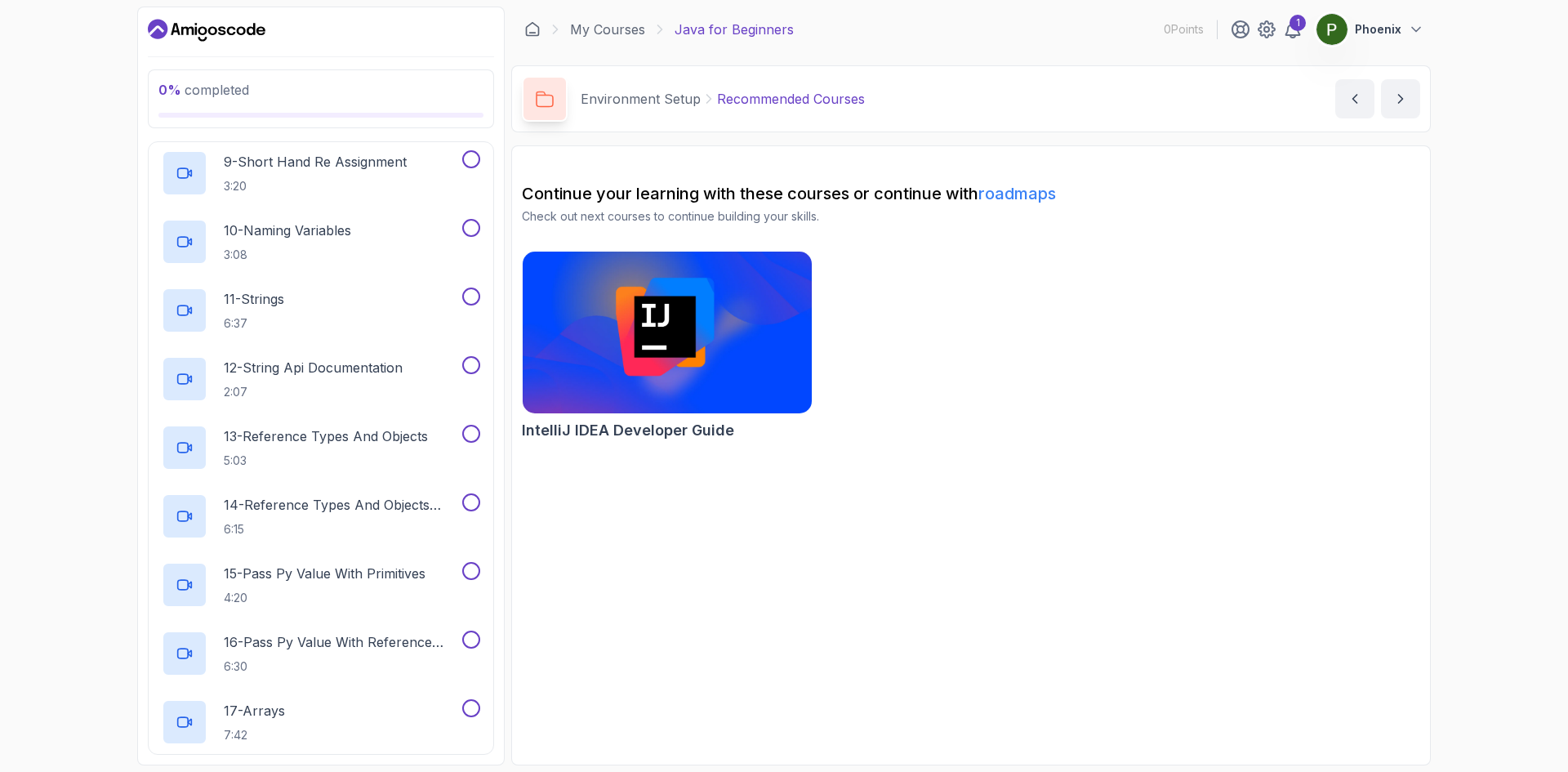
scroll to position [1131, 0]
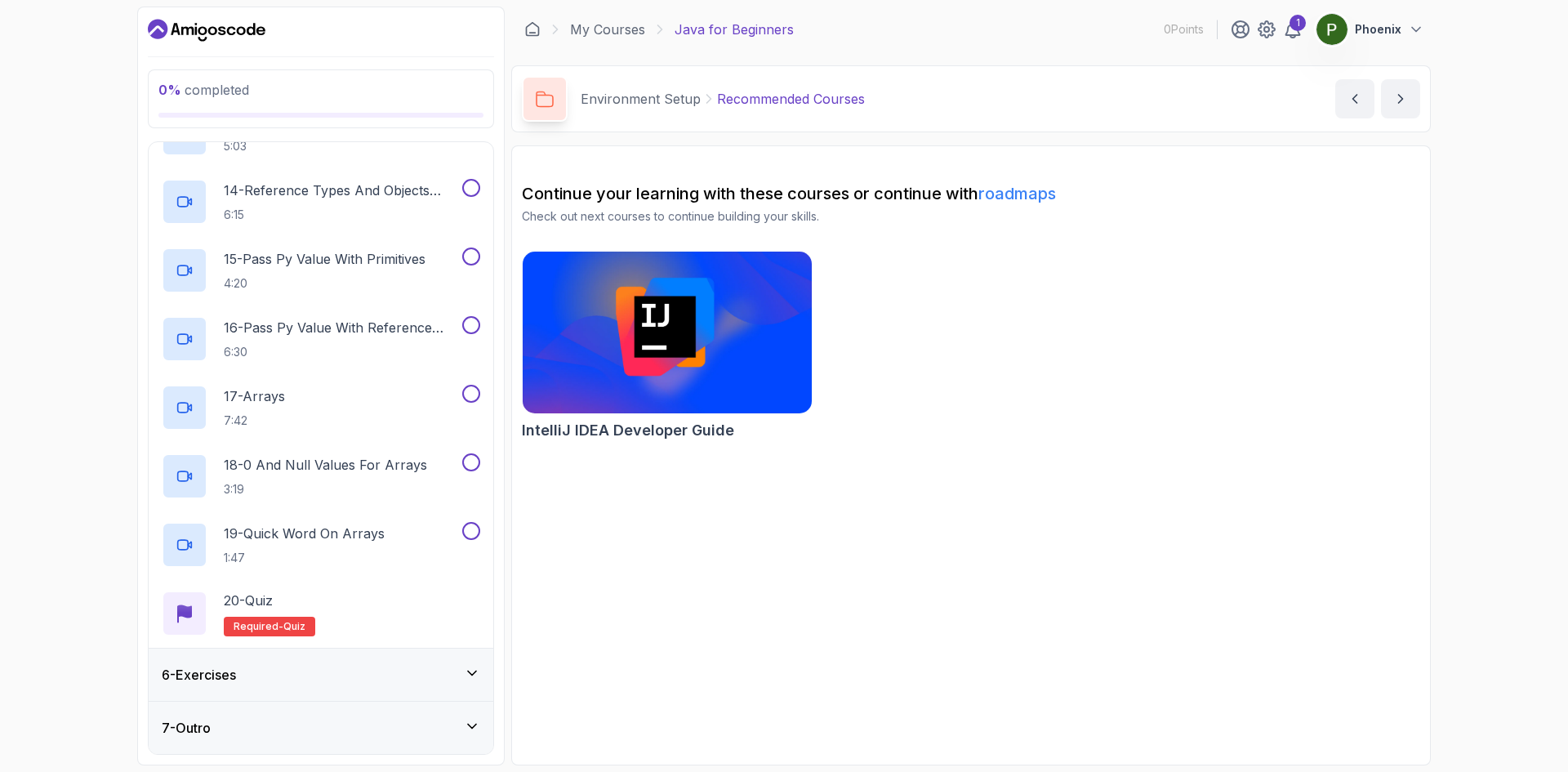
click at [426, 683] on div "6 - Exercises" at bounding box center [321, 675] width 319 height 20
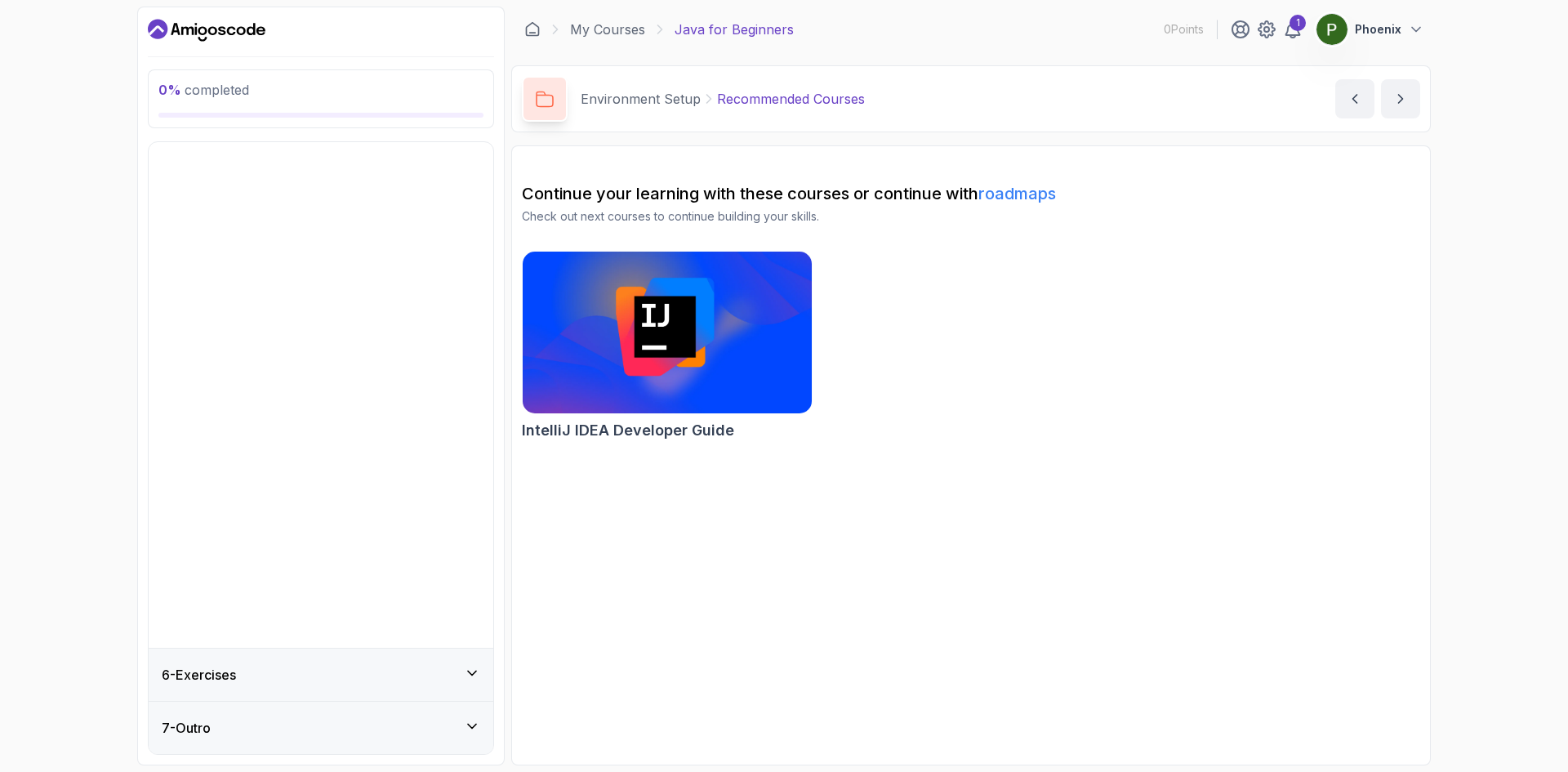
scroll to position [0, 0]
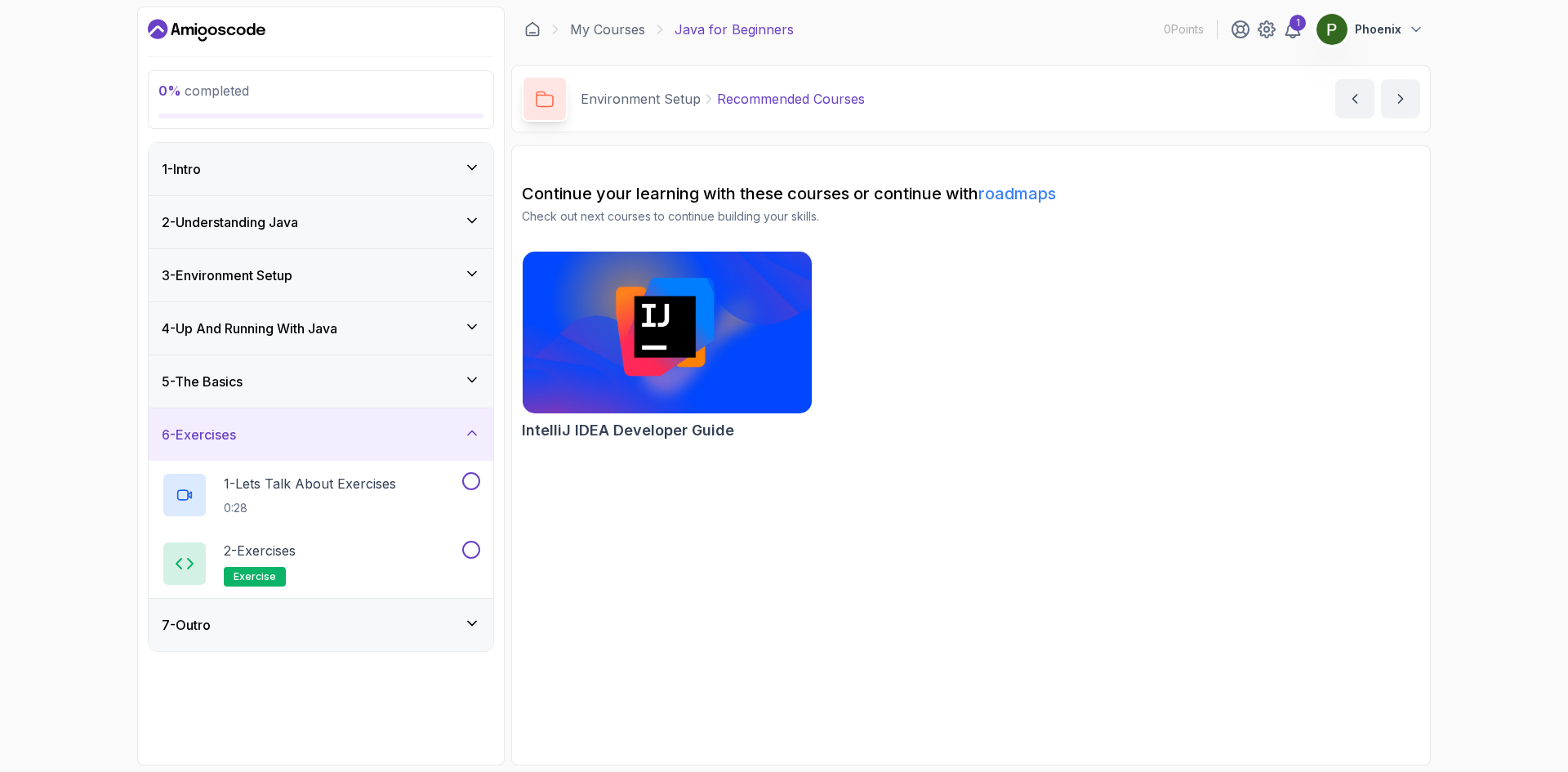
click at [446, 641] on div "7 - Outro" at bounding box center [320, 625] width 344 height 52
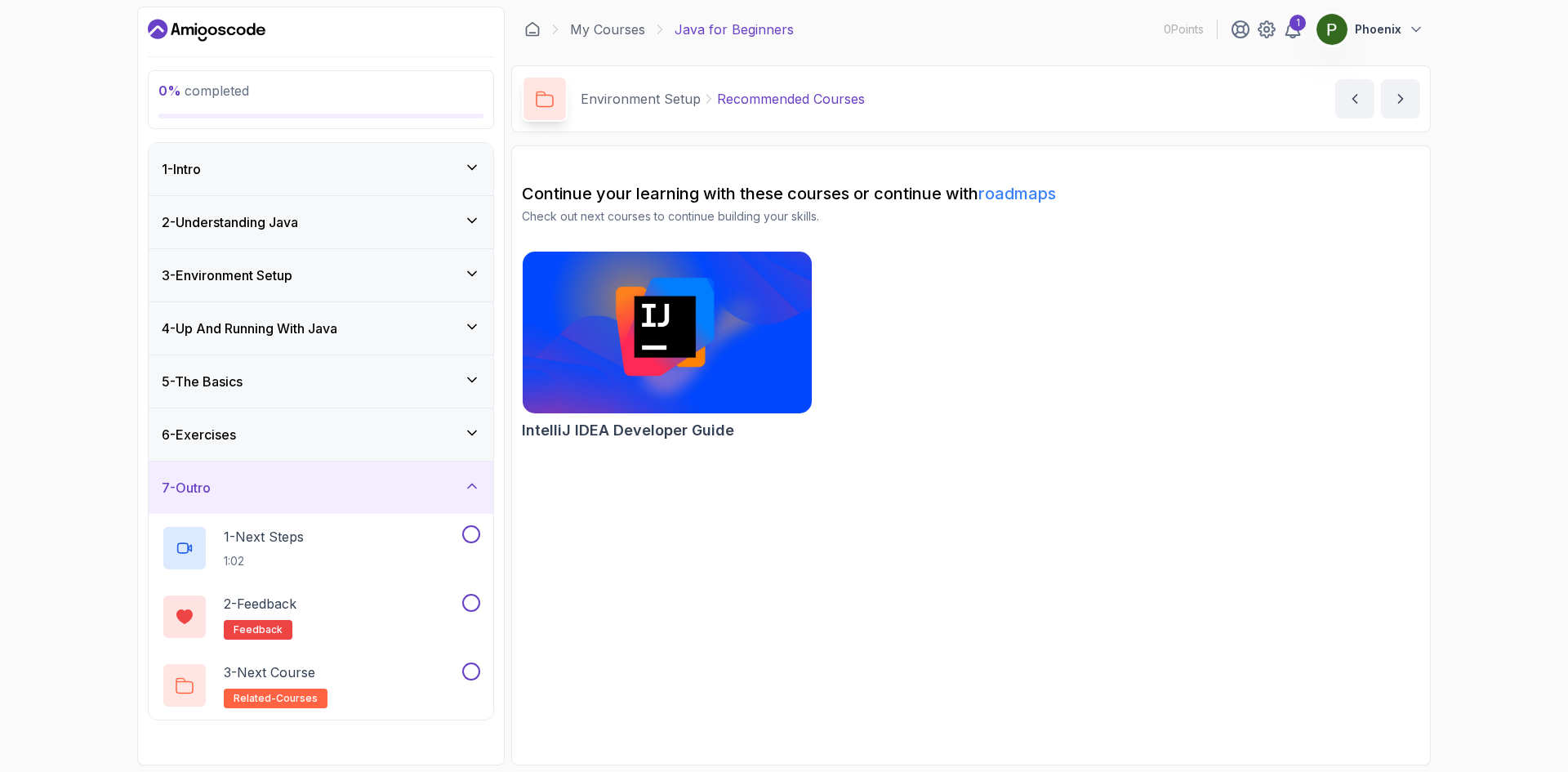
click at [394, 391] on div "5 - The Basics" at bounding box center [321, 382] width 319 height 20
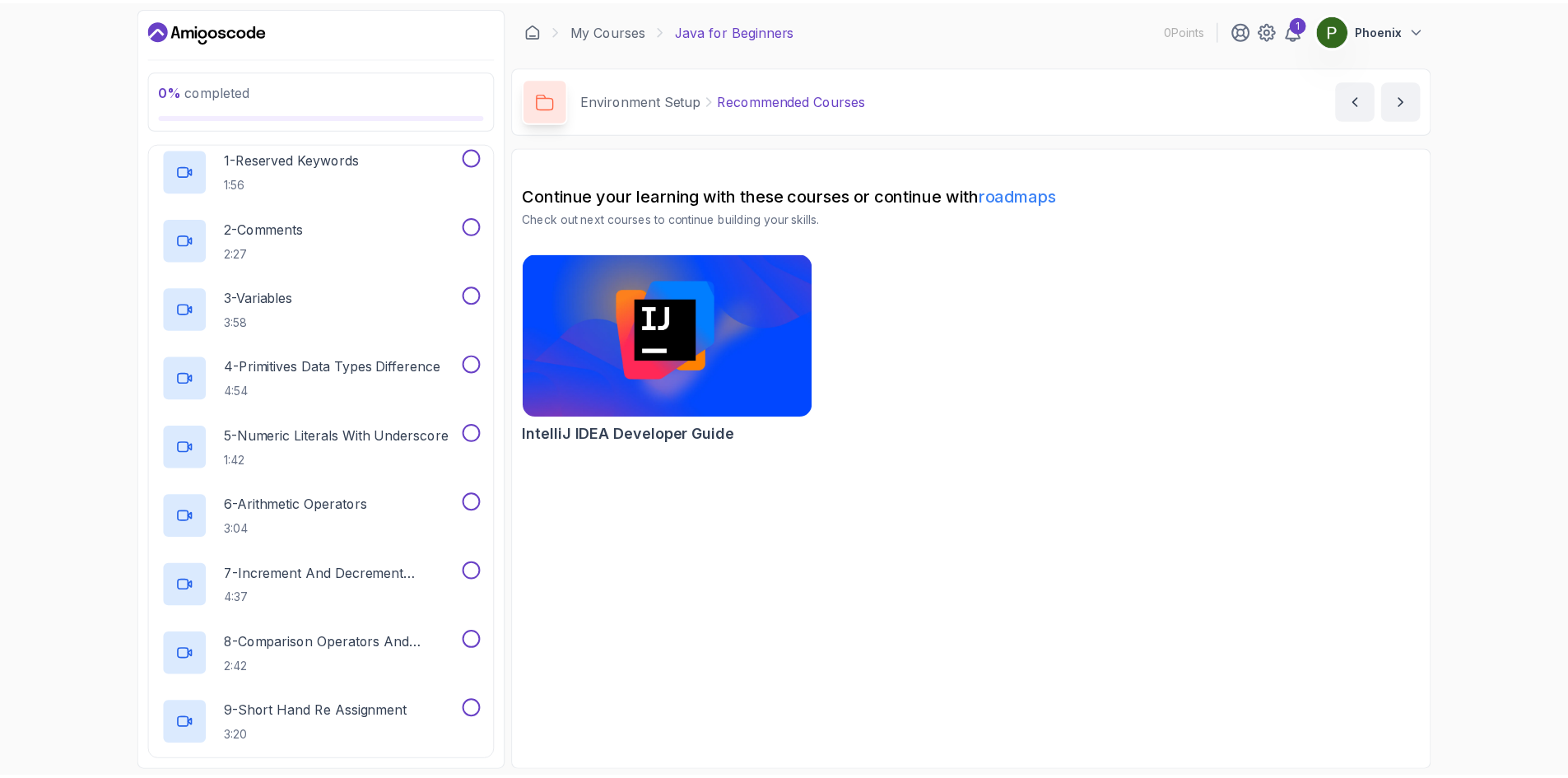
scroll to position [235, 0]
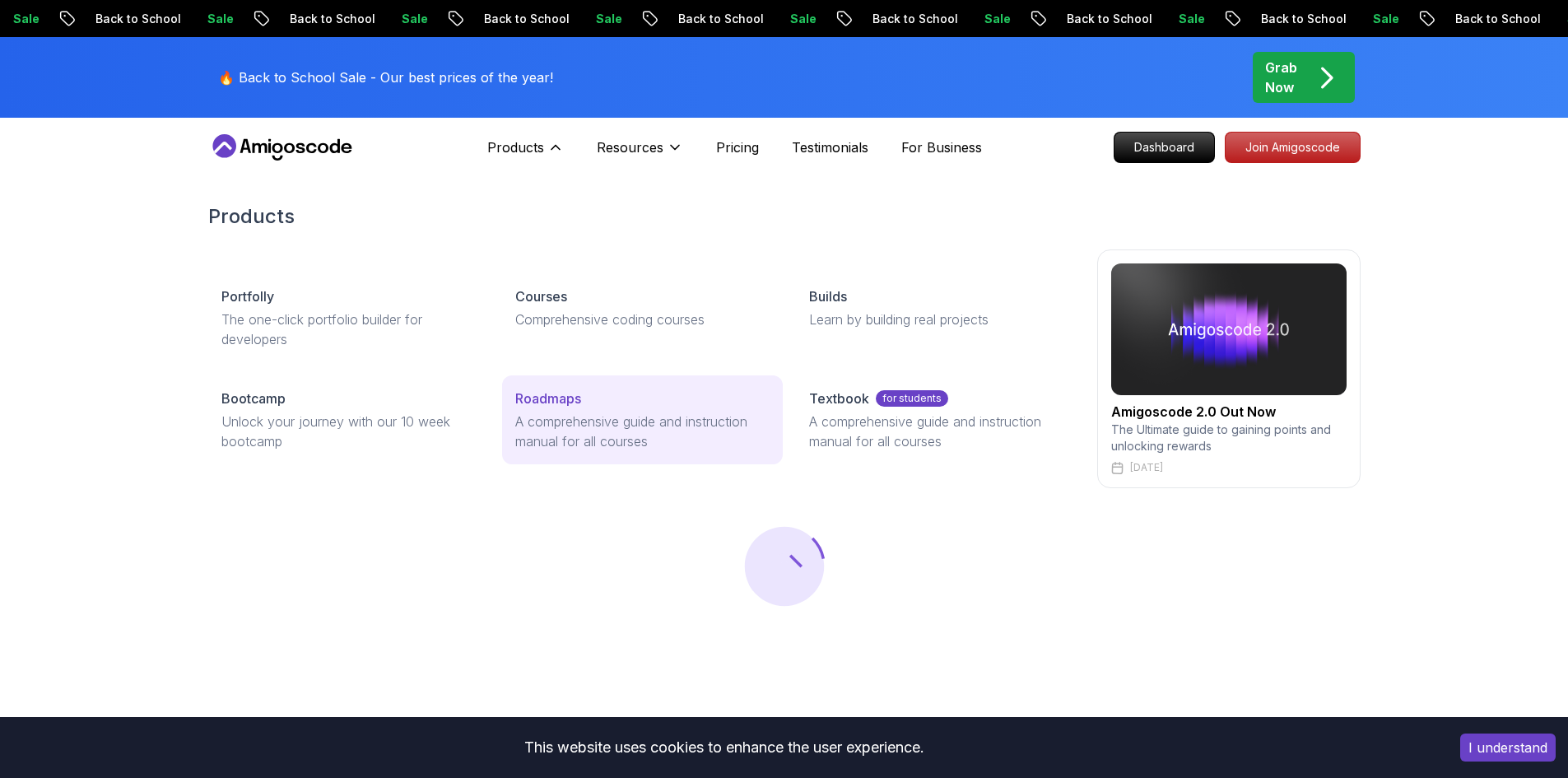
click at [632, 427] on p "A comprehensive guide and instruction manual for all courses" at bounding box center [642, 431] width 254 height 39
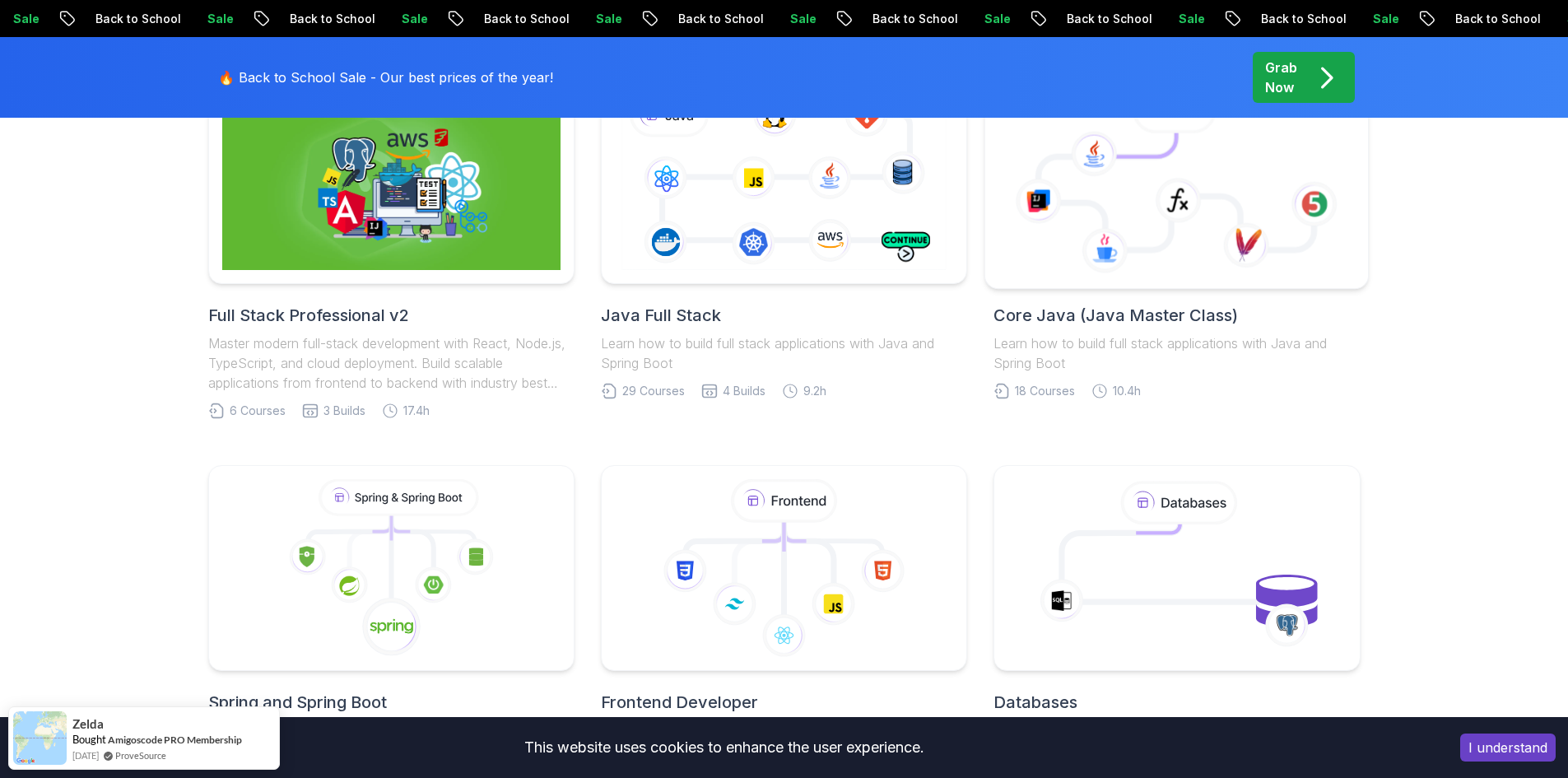
scroll to position [412, 0]
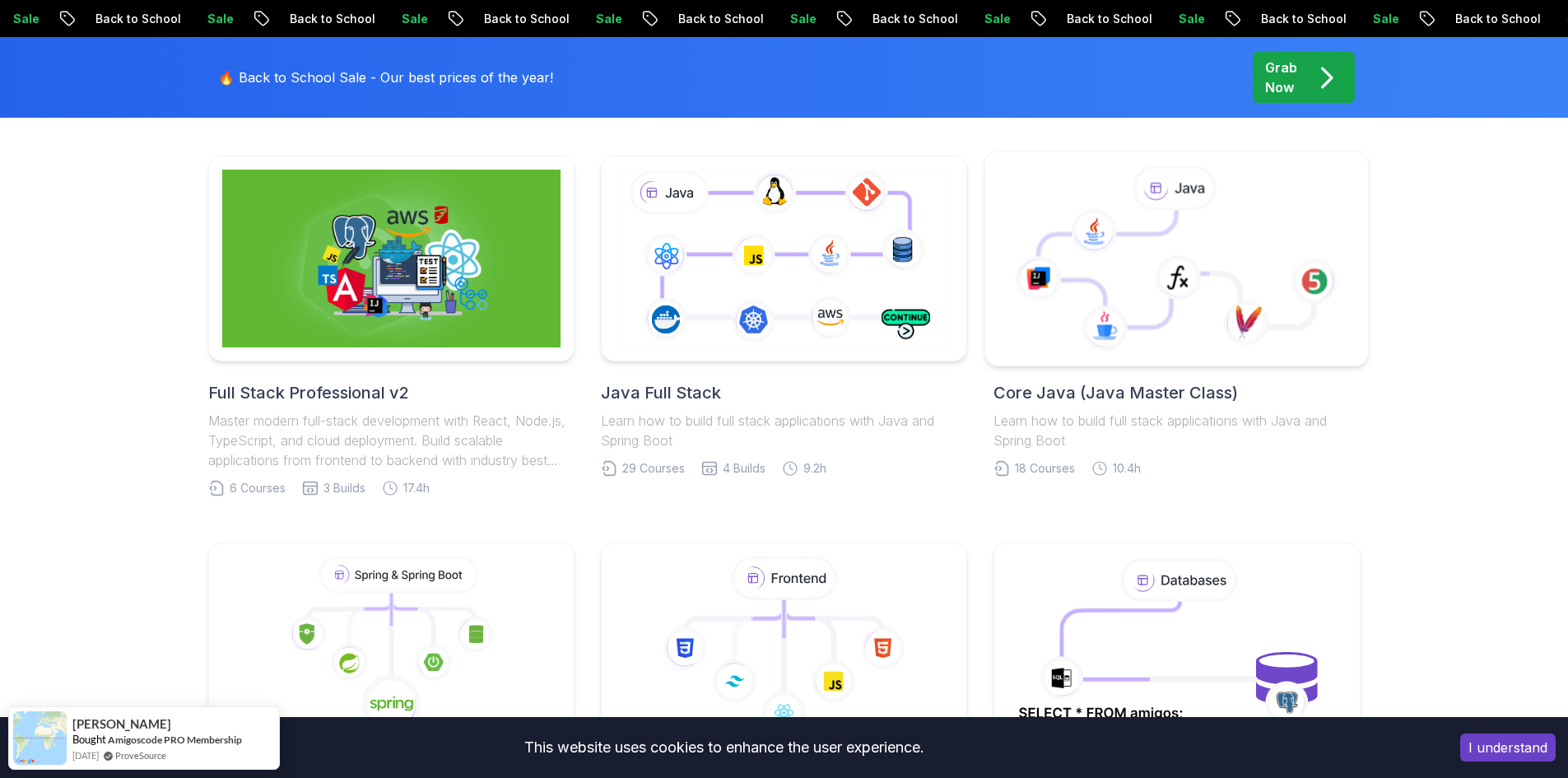
click at [1195, 345] on icon at bounding box center [1177, 258] width 355 height 187
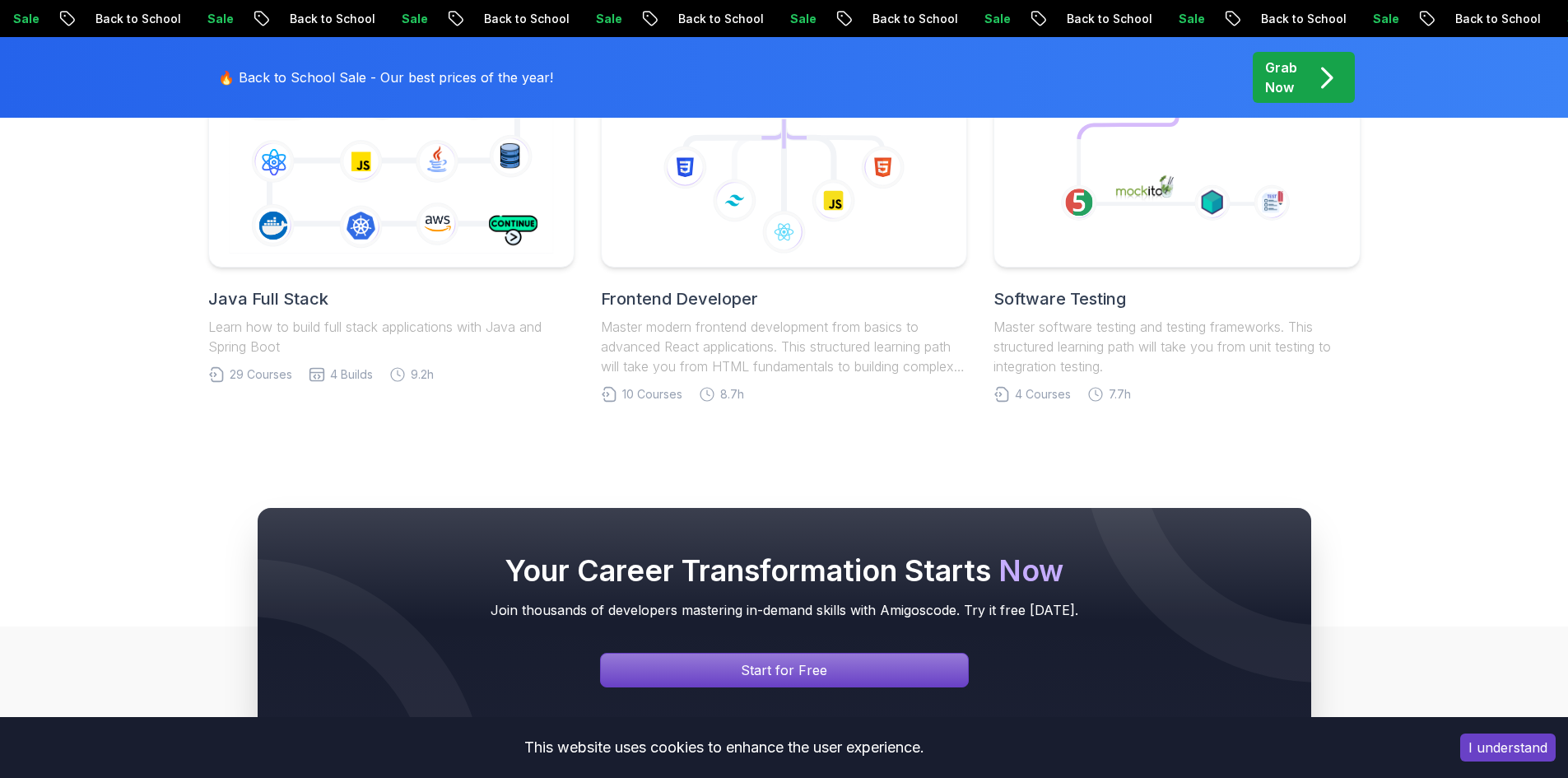
scroll to position [6093, 0]
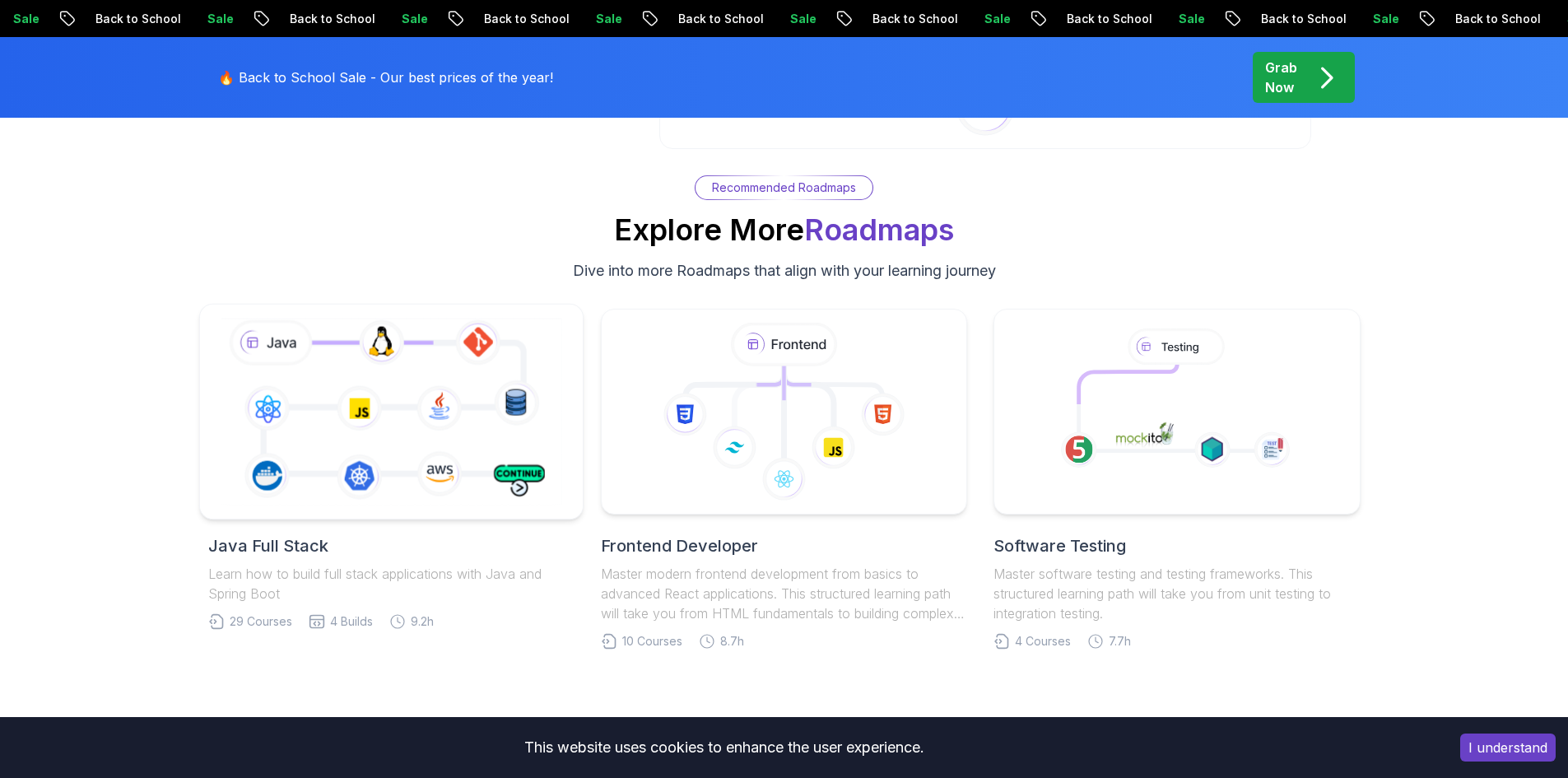
click at [472, 315] on icon at bounding box center [391, 411] width 348 height 193
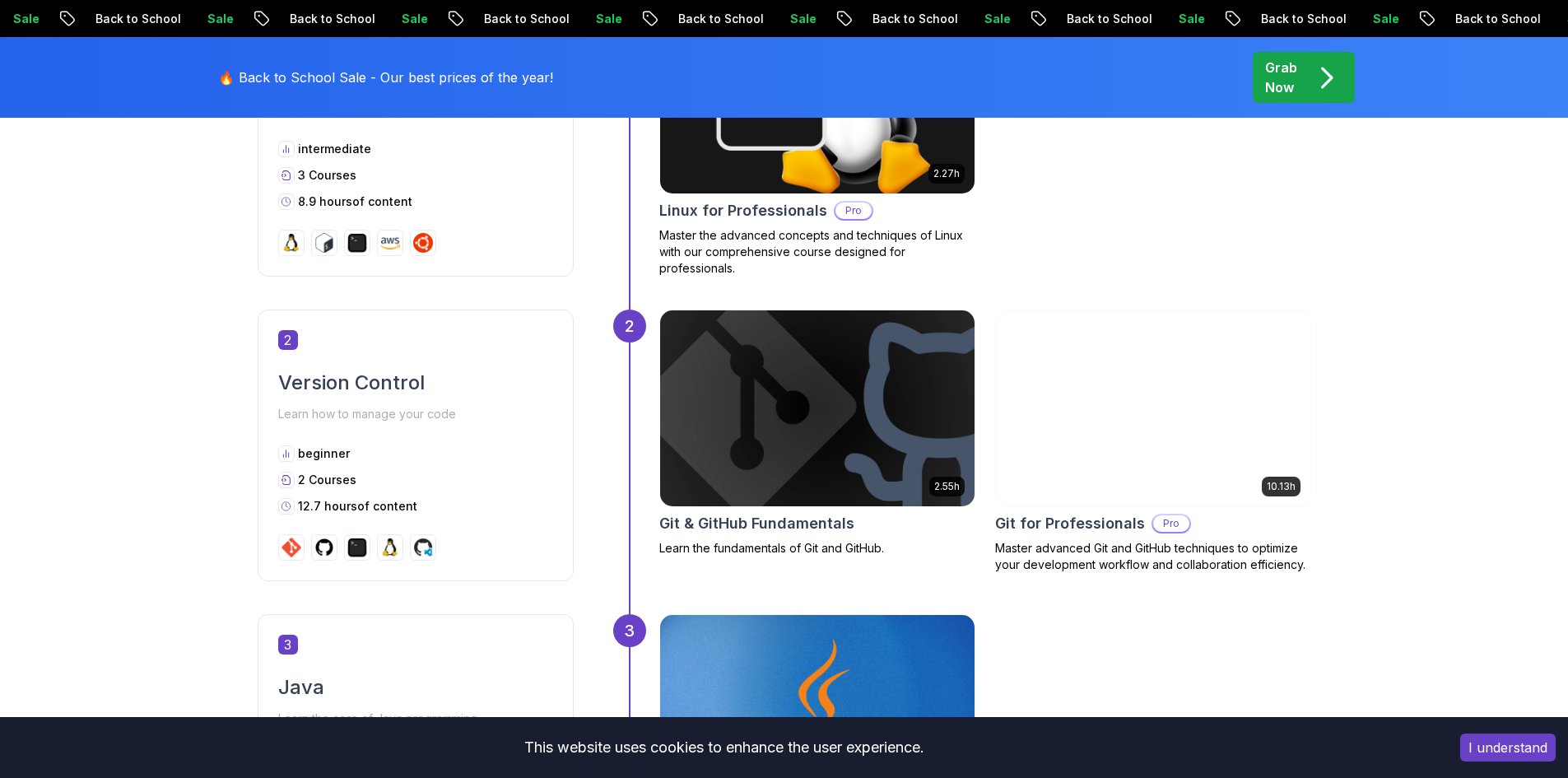
scroll to position [1235, 0]
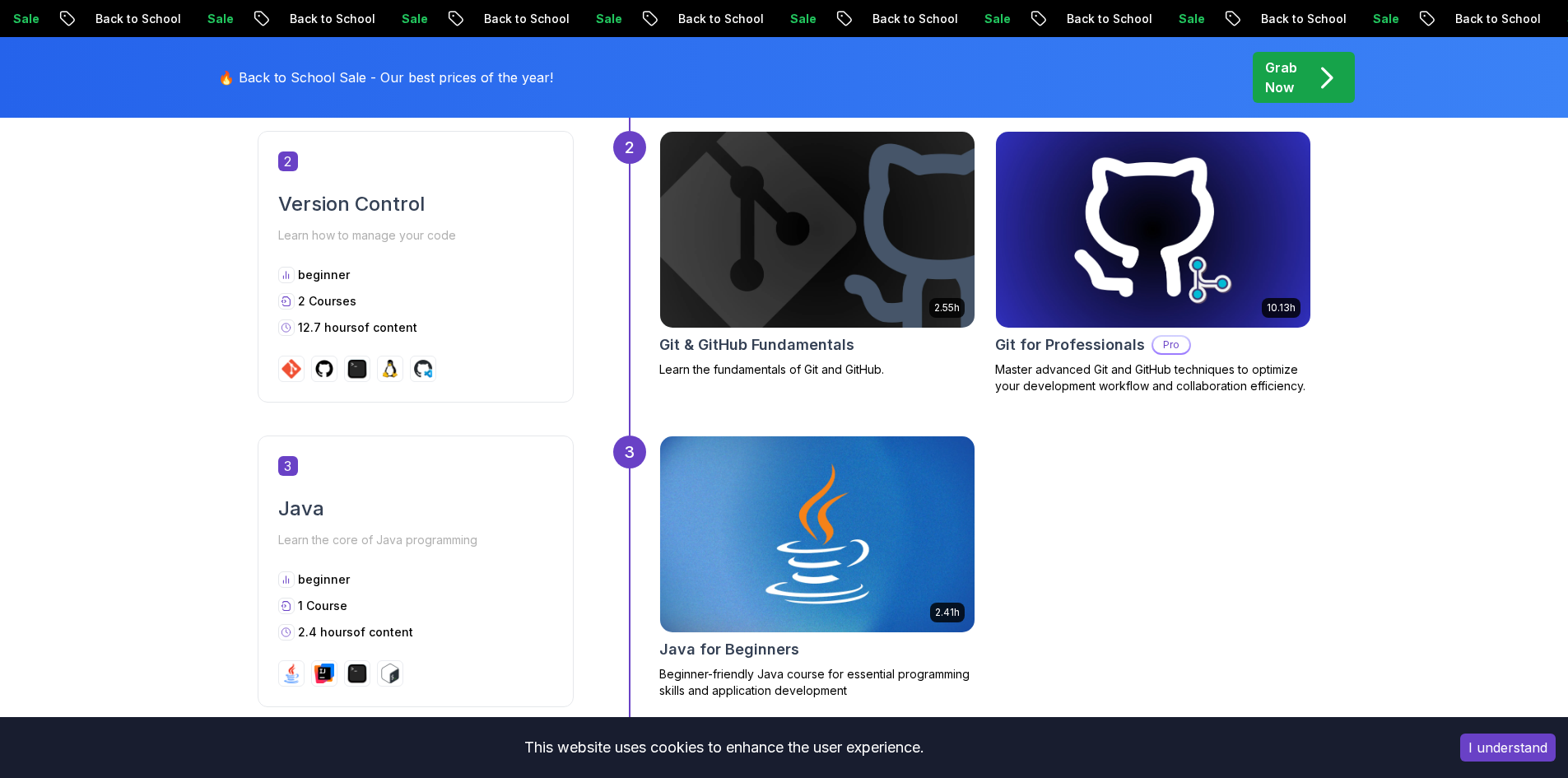
scroll to position [1647, 0]
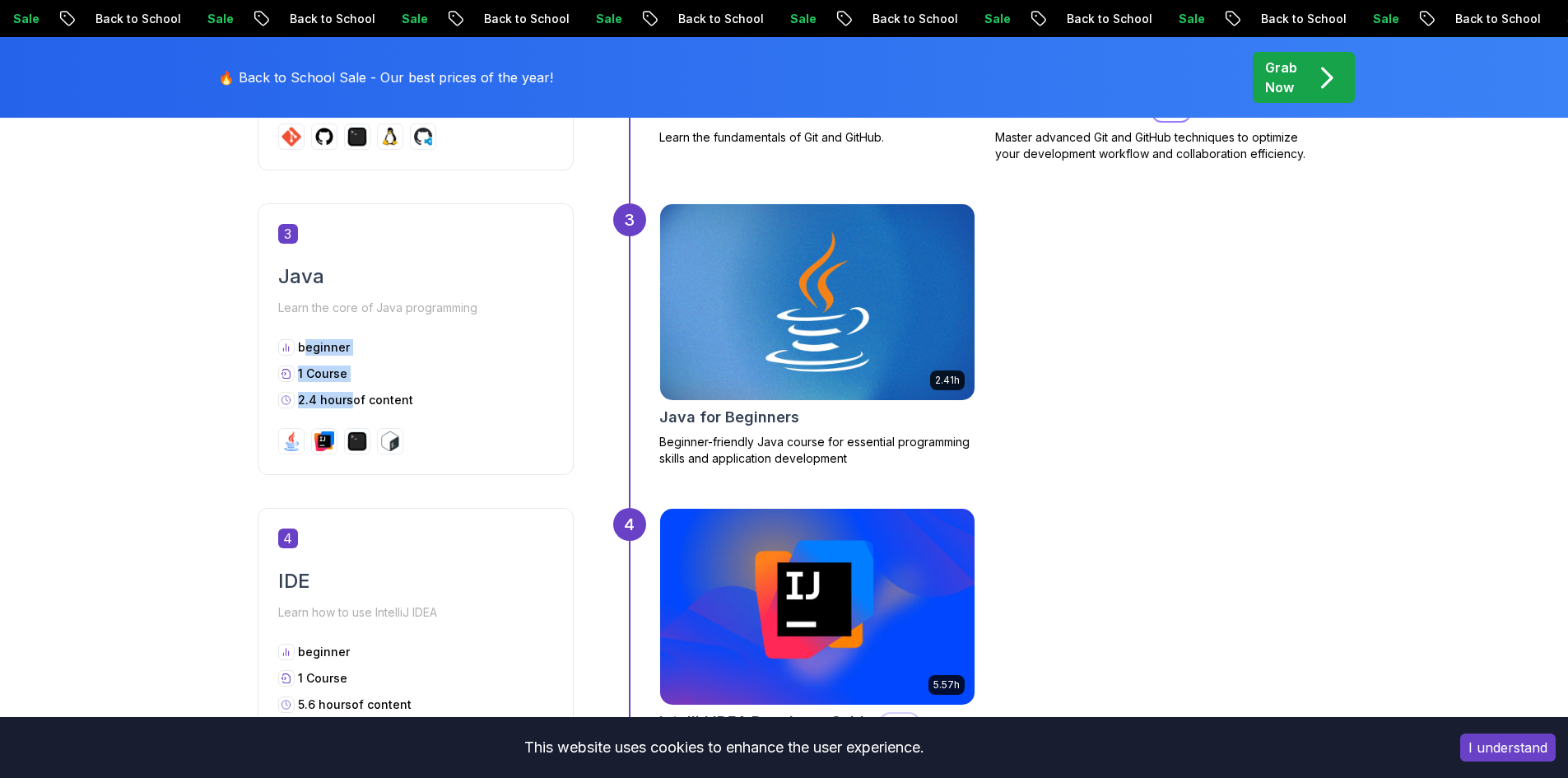
drag, startPoint x: 305, startPoint y: 344, endPoint x: 350, endPoint y: 390, distance: 64.4
click at [350, 390] on div "beginner 1 Course 2.4 hours of content" at bounding box center [416, 374] width 275 height 69
click at [833, 340] on img at bounding box center [817, 302] width 330 height 206
